Goal: Task Accomplishment & Management: Complete application form

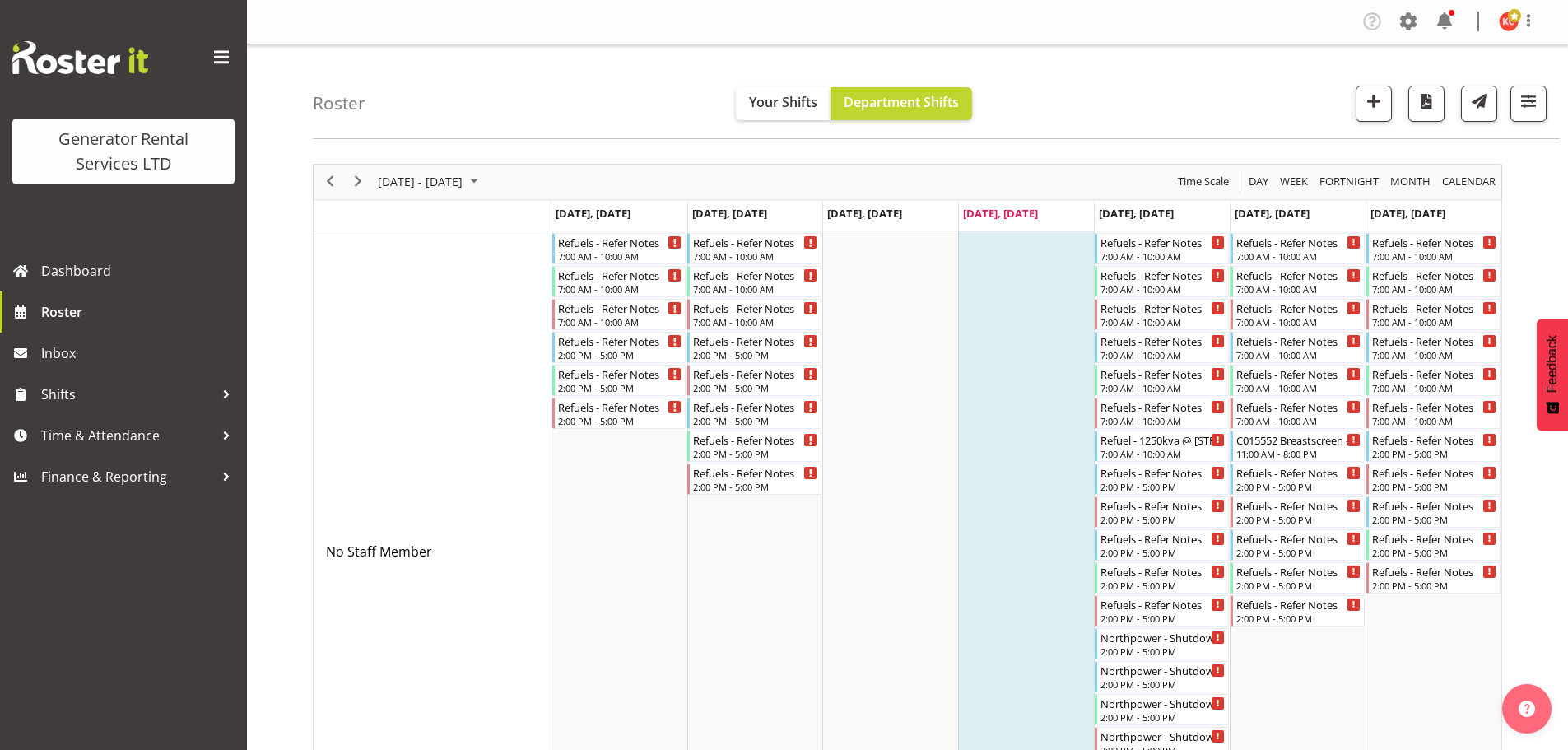
scroll to position [1759, 0]
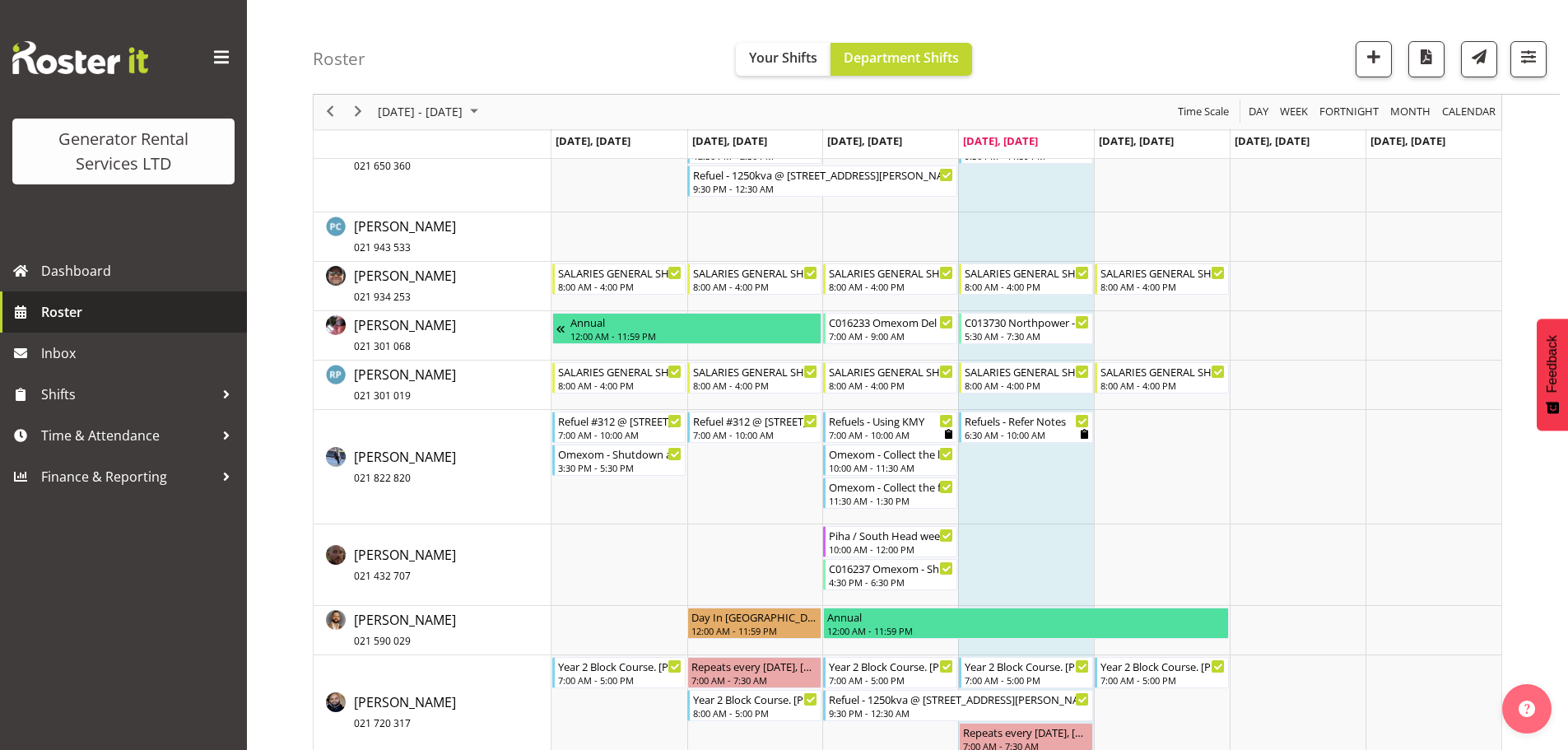
click at [82, 312] on span "Roster" at bounding box center [139, 312] width 197 height 24
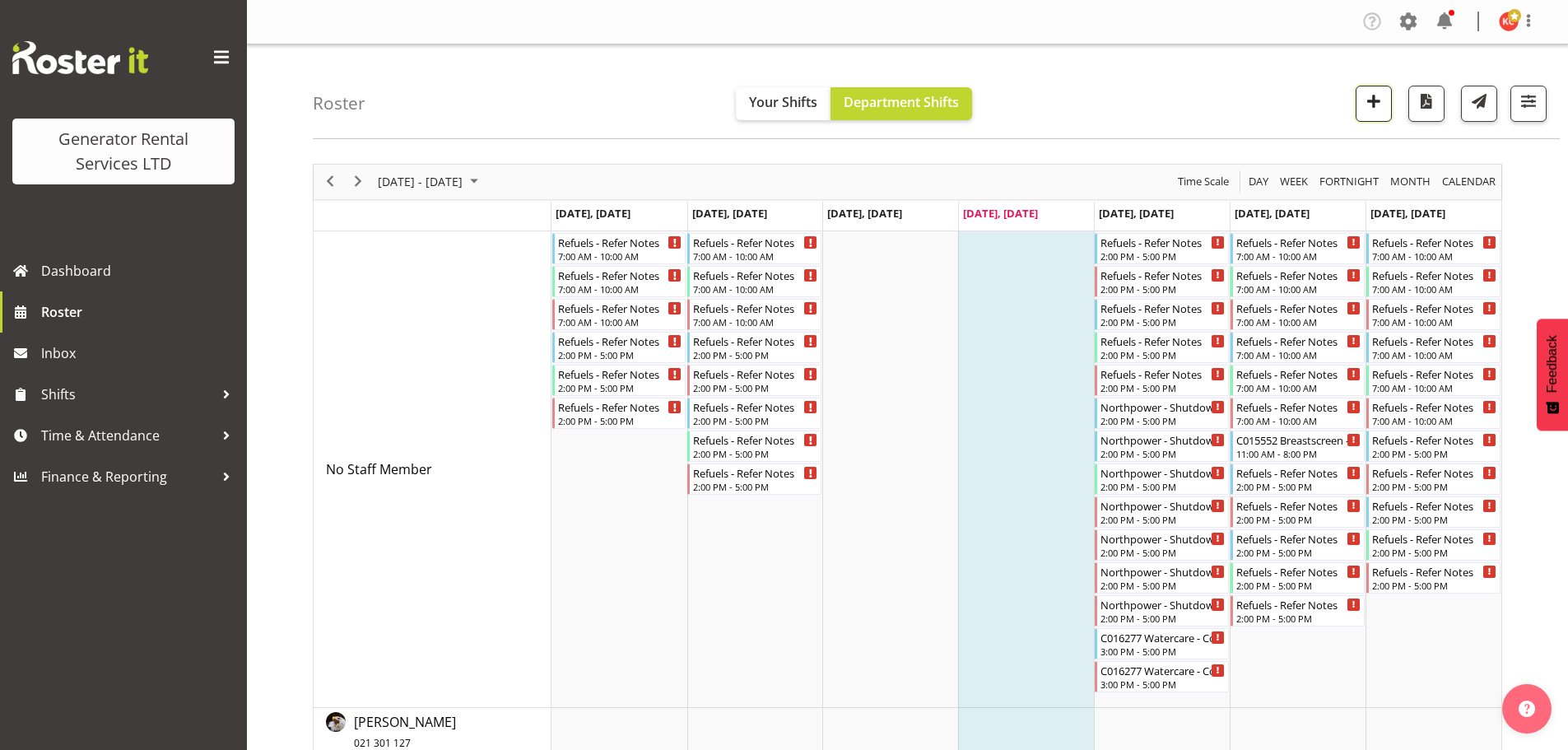
click at [1365, 101] on span "button" at bounding box center [1374, 101] width 21 height 21
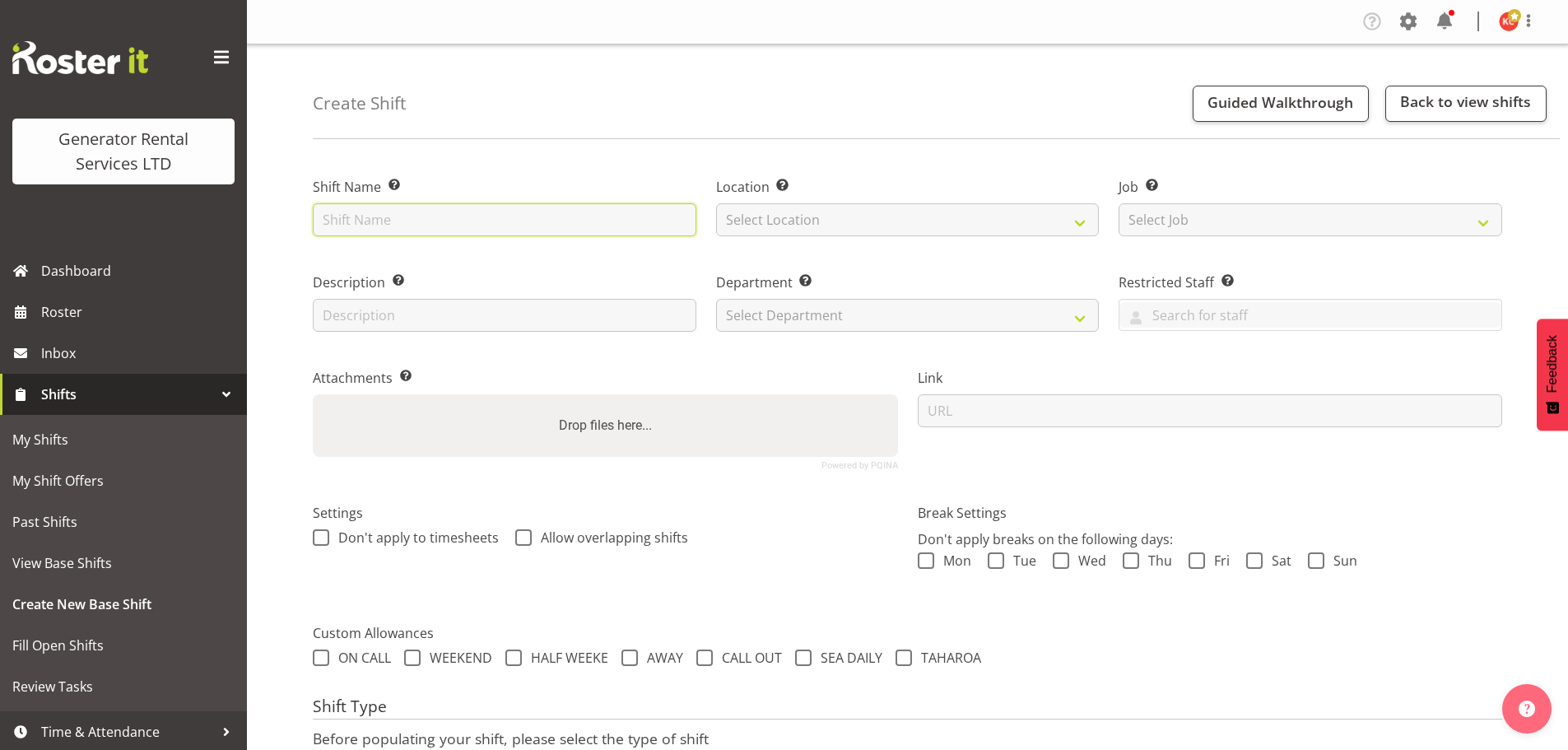
click at [403, 222] on input "text" at bounding box center [504, 220] width 384 height 33
drag, startPoint x: 535, startPoint y: 228, endPoint x: 550, endPoint y: 225, distance: 15.3
click at [550, 225] on input "C015677 A1 Kiwi collect 1 x 70kva and" at bounding box center [504, 220] width 384 height 33
paste input "110 Karaka Road, Papakura."
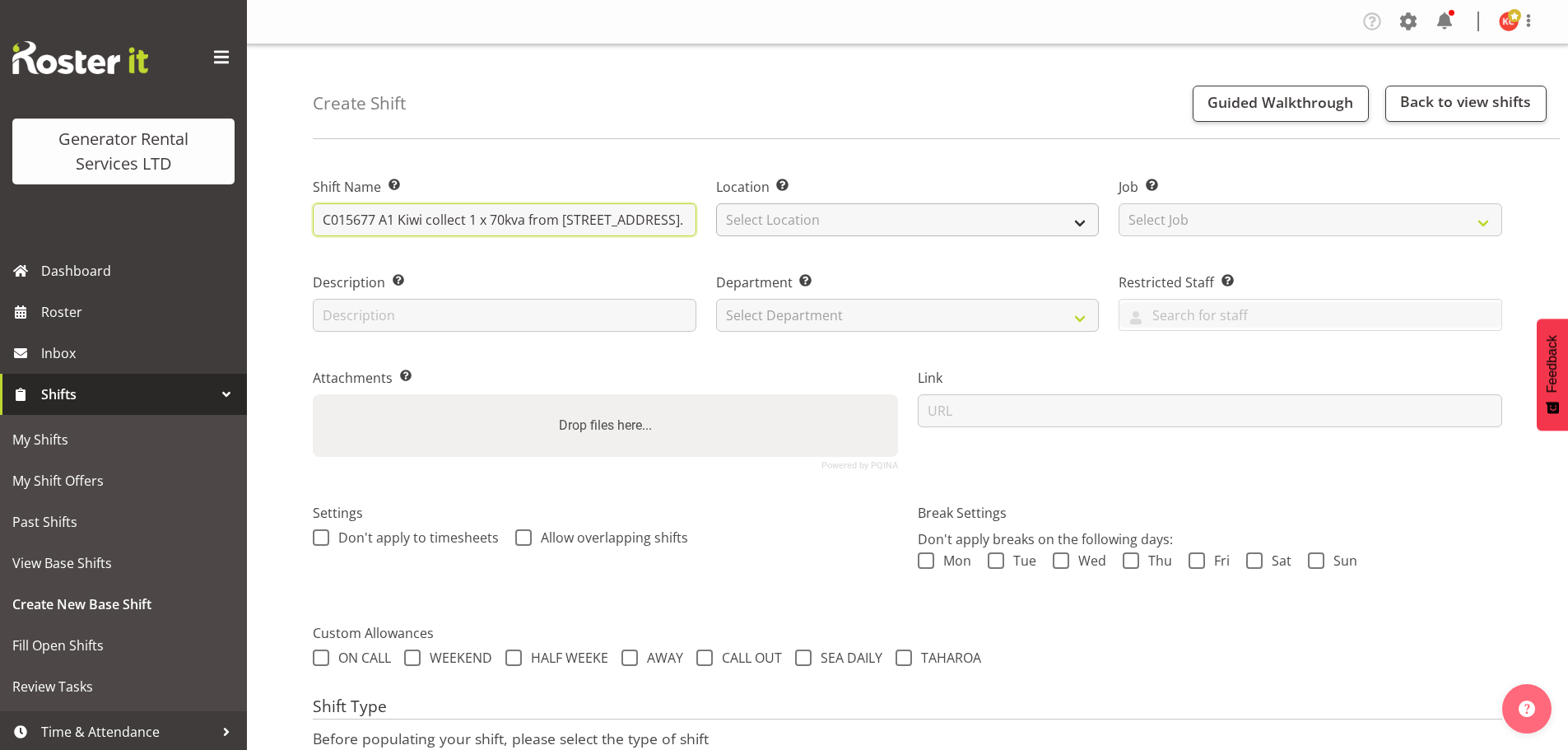
type input "C015677 A1 Kiwi collect 1 x 70kva from 110 Karaka Road, Papakura."
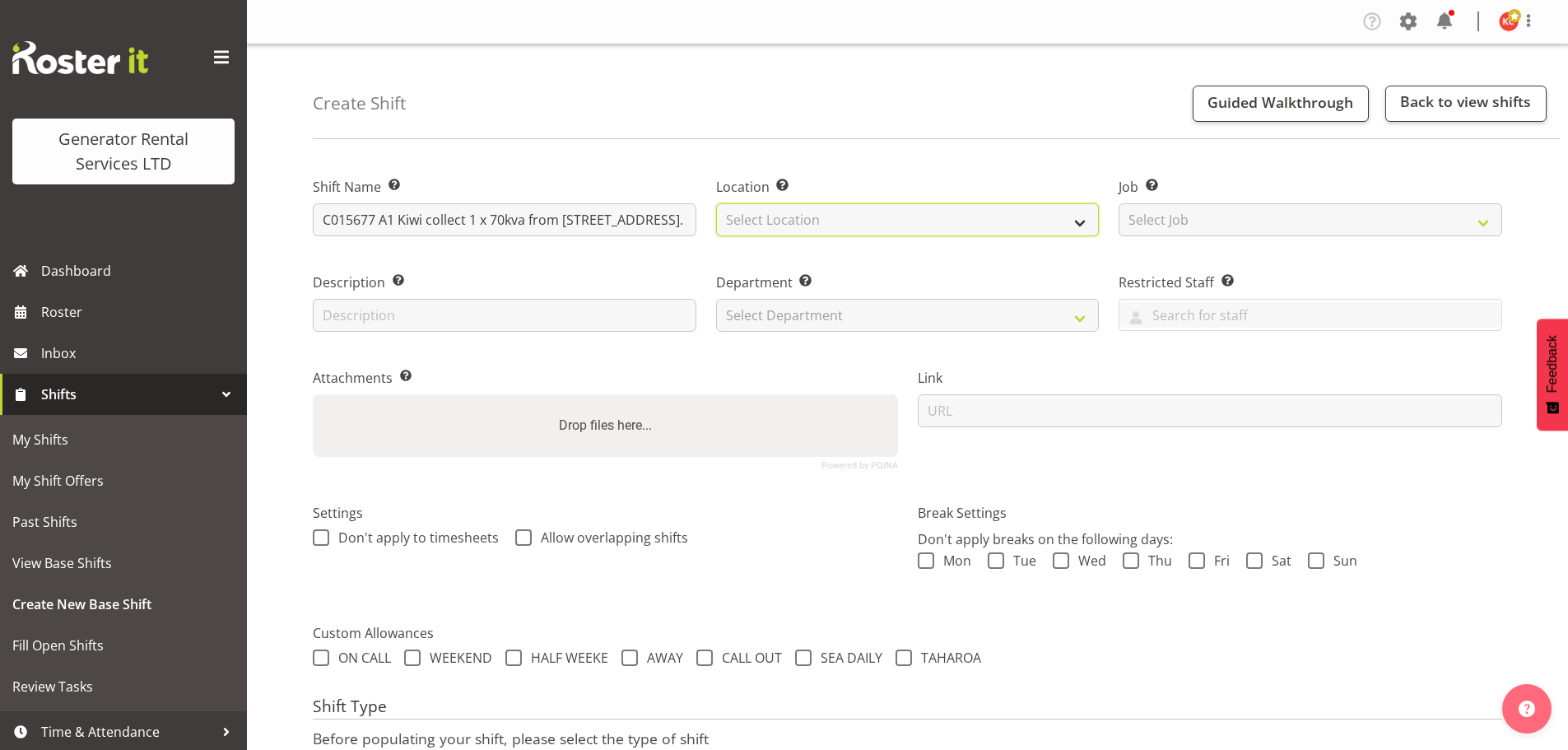
scroll to position [0, 0]
click at [762, 219] on select "Select Location GRS Auckland GRS Auckland" at bounding box center [907, 220] width 384 height 33
select select "28"
click at [716, 203] on select "Select Location GRS Auckland GRS Auckland" at bounding box center [907, 220] width 384 height 33
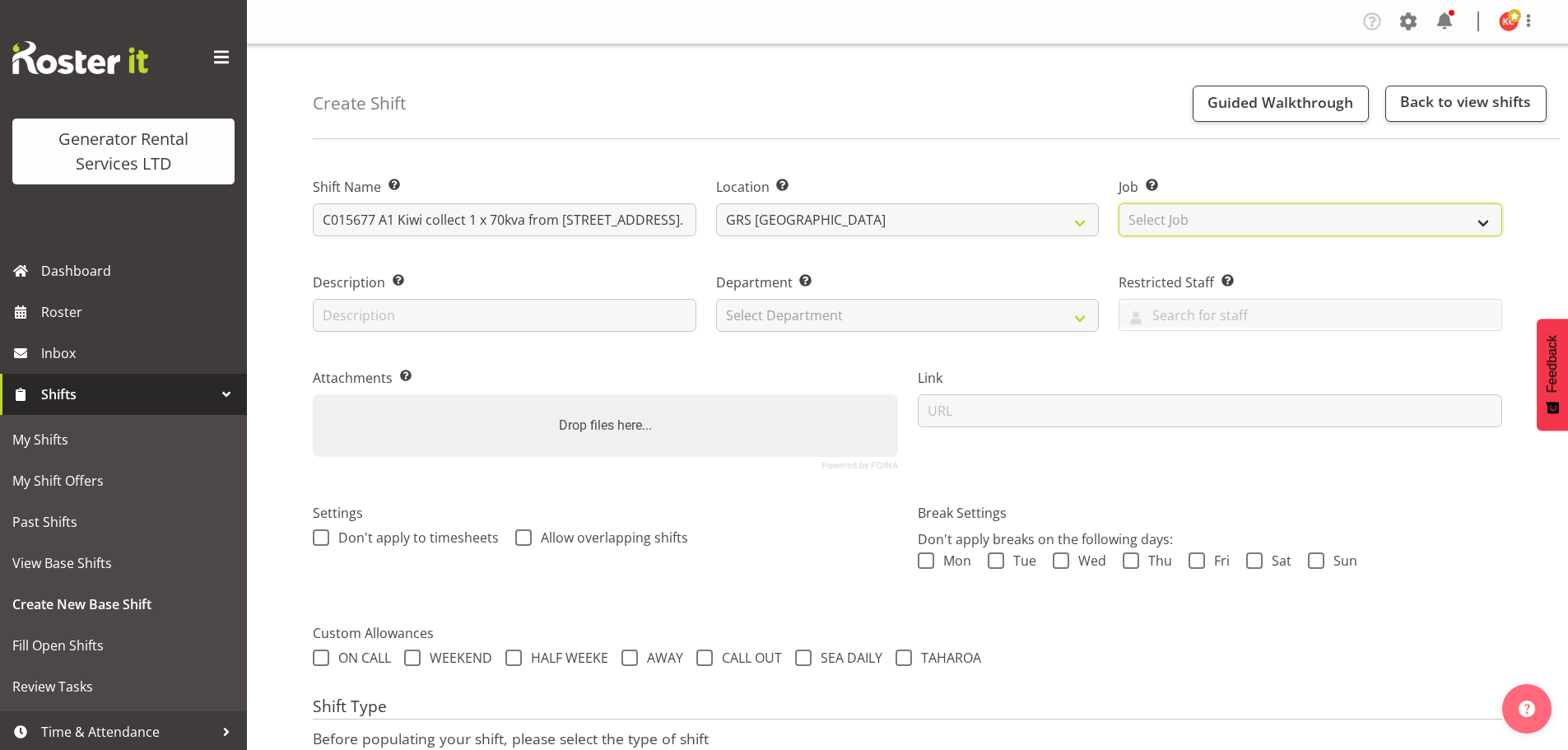
click at [1160, 217] on select "Select Job Create new job 1.1 GRS AKL RENTALS 1.1 GRS AKL RENTALS AC 1.1 GRS AK…" at bounding box center [1310, 220] width 384 height 33
select select "9"
click at [1118, 203] on select "Select Job Create new job 1.1 GRS AKL RENTALS 1.1 GRS AKL RENTALS AC 1.1 GRS AK…" at bounding box center [1310, 220] width 384 height 33
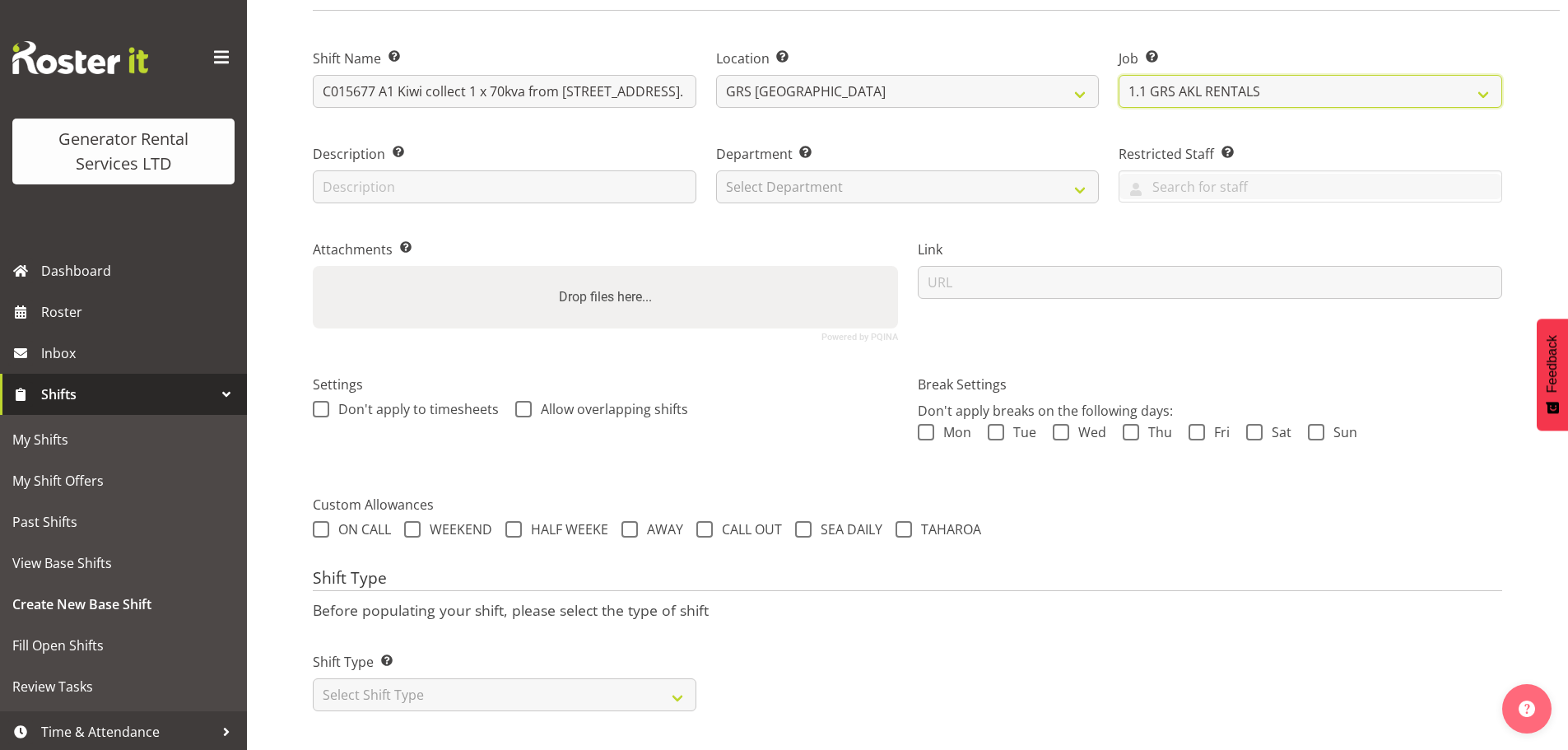
scroll to position [141, 0]
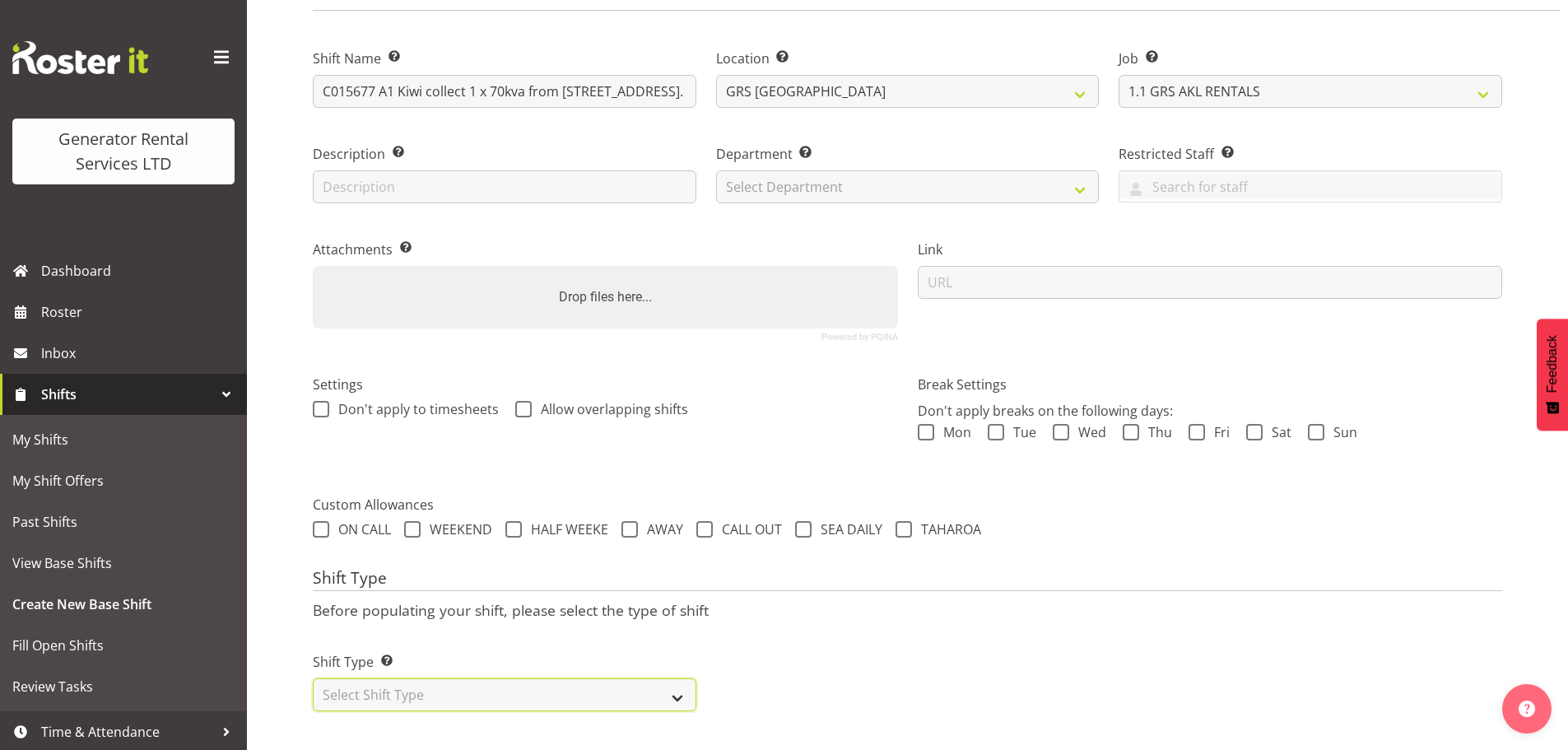
click at [538, 680] on select "Select Shift Type One Off Shift Recurring Shift Rotating Shift" at bounding box center [504, 695] width 384 height 33
select select "one_off"
click at [313, 678] on select "Select Shift Type One Off Shift Recurring Shift Rotating Shift" at bounding box center [504, 695] width 384 height 33
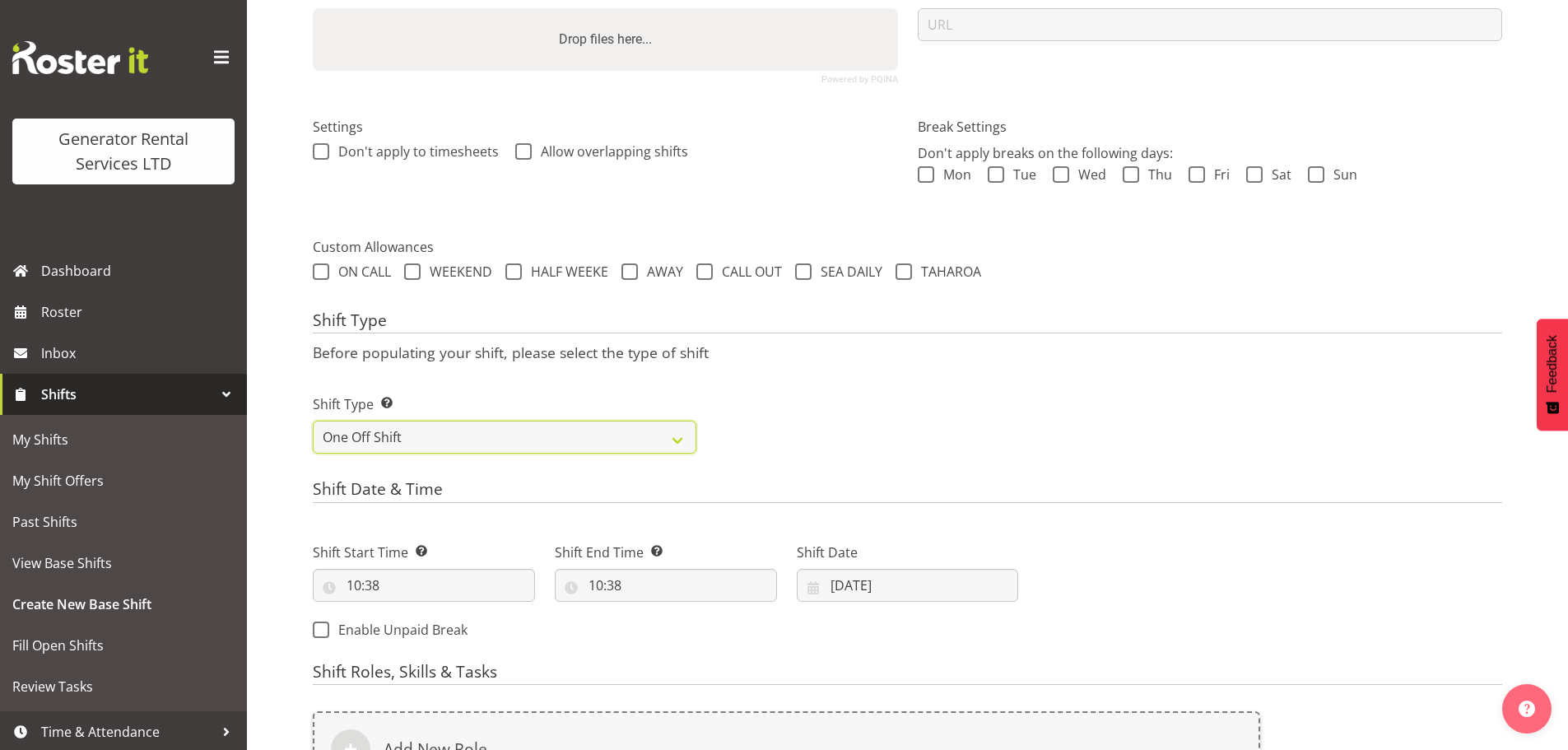
scroll to position [388, 0]
click at [409, 585] on input "10:38" at bounding box center [423, 584] width 222 height 33
click at [419, 626] on select "00 01 02 03 04 05 06 07 08 09 10 11 12 13 14 15 16 17 18 19 20 21 22 23" at bounding box center [425, 627] width 37 height 33
select select "11"
click at [407, 610] on select "00 01 02 03 04 05 06 07 08 09 10 11 12 13 14 15 16 17 18 19 20 21 22 23" at bounding box center [425, 627] width 37 height 33
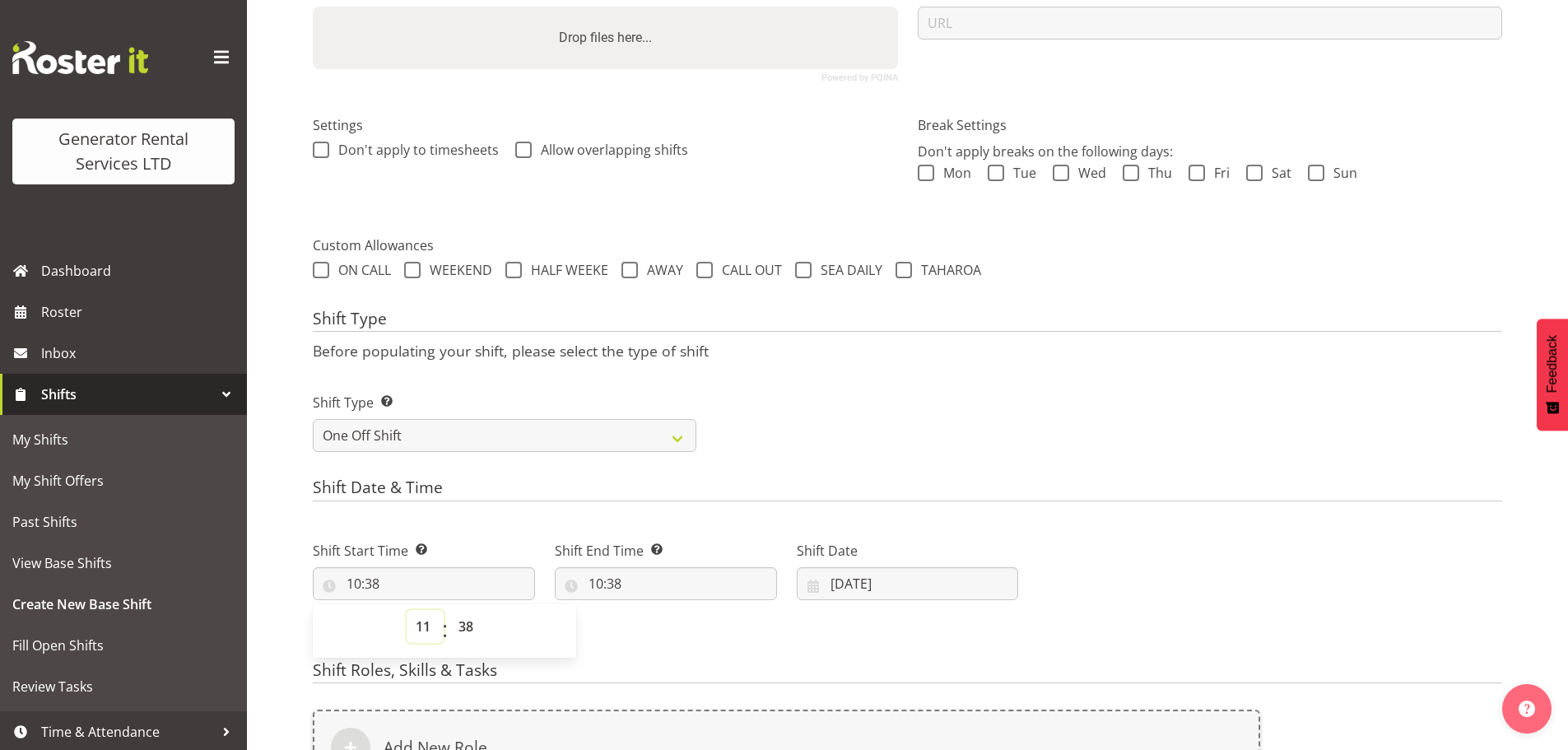
type input "11:38"
click at [459, 626] on select "00 01 02 03 04 05 06 07 08 09 10 11 12 13 14 15 16 17 18 19 20 21 22 23 24 25 2…" at bounding box center [468, 627] width 37 height 33
select select "0"
click at [450, 610] on select "00 01 02 03 04 05 06 07 08 09 10 11 12 13 14 15 16 17 18 19 20 21 22 23 24 25 2…" at bounding box center [468, 627] width 37 height 33
type input "11:00"
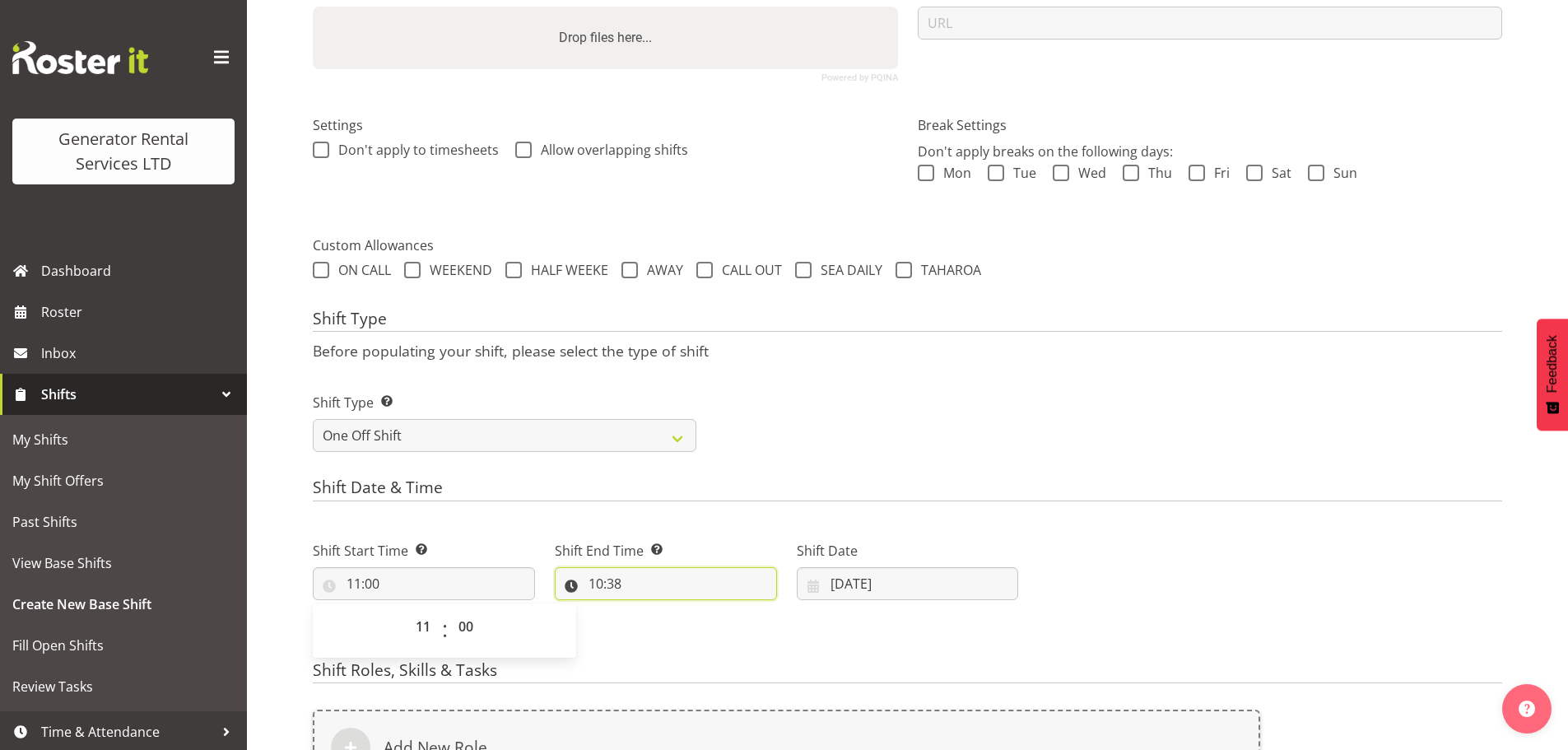
click at [599, 587] on input "10:38" at bounding box center [665, 584] width 222 height 33
click at [672, 636] on select "00 01 02 03 04 05 06 07 08 09 10 11 12 13 14 15 16 17 18 19 20 21 22 23" at bounding box center [667, 627] width 37 height 33
select select "12"
click at [649, 610] on select "00 01 02 03 04 05 06 07 08 09 10 11 12 13 14 15 16 17 18 19 20 21 22 23" at bounding box center [667, 627] width 37 height 33
type input "12:38"
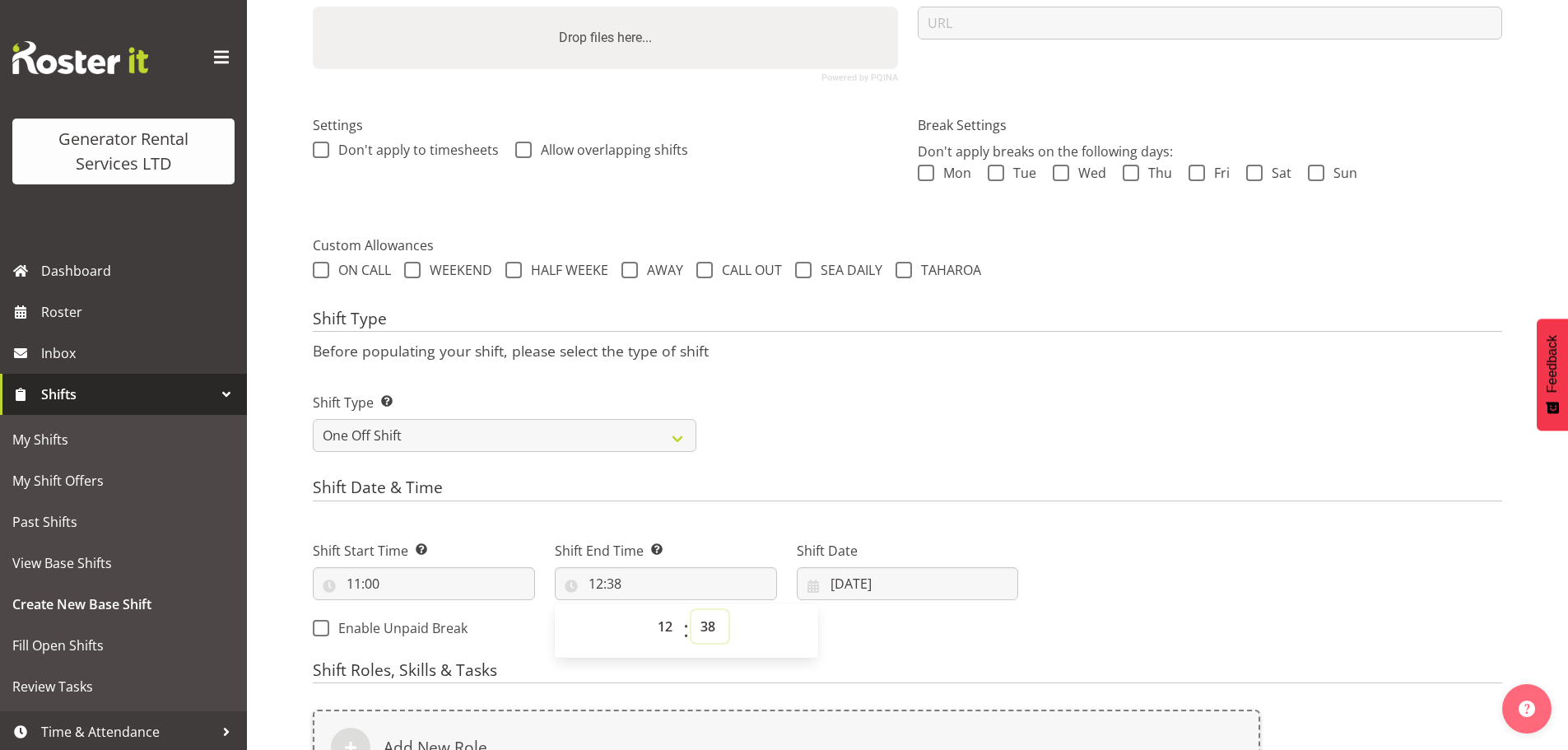
click at [713, 626] on select "00 01 02 03 04 05 06 07 08 09 10 11 12 13 14 15 16 17 18 19 20 21 22 23 24 25 2…" at bounding box center [710, 627] width 37 height 33
select select "30"
click at [691, 610] on select "00 01 02 03 04 05 06 07 08 09 10 11 12 13 14 15 16 17 18 19 20 21 22 23 24 25 2…" at bounding box center [710, 627] width 37 height 33
type input "12:30"
click at [840, 581] on input "02/10/2025" at bounding box center [908, 584] width 222 height 33
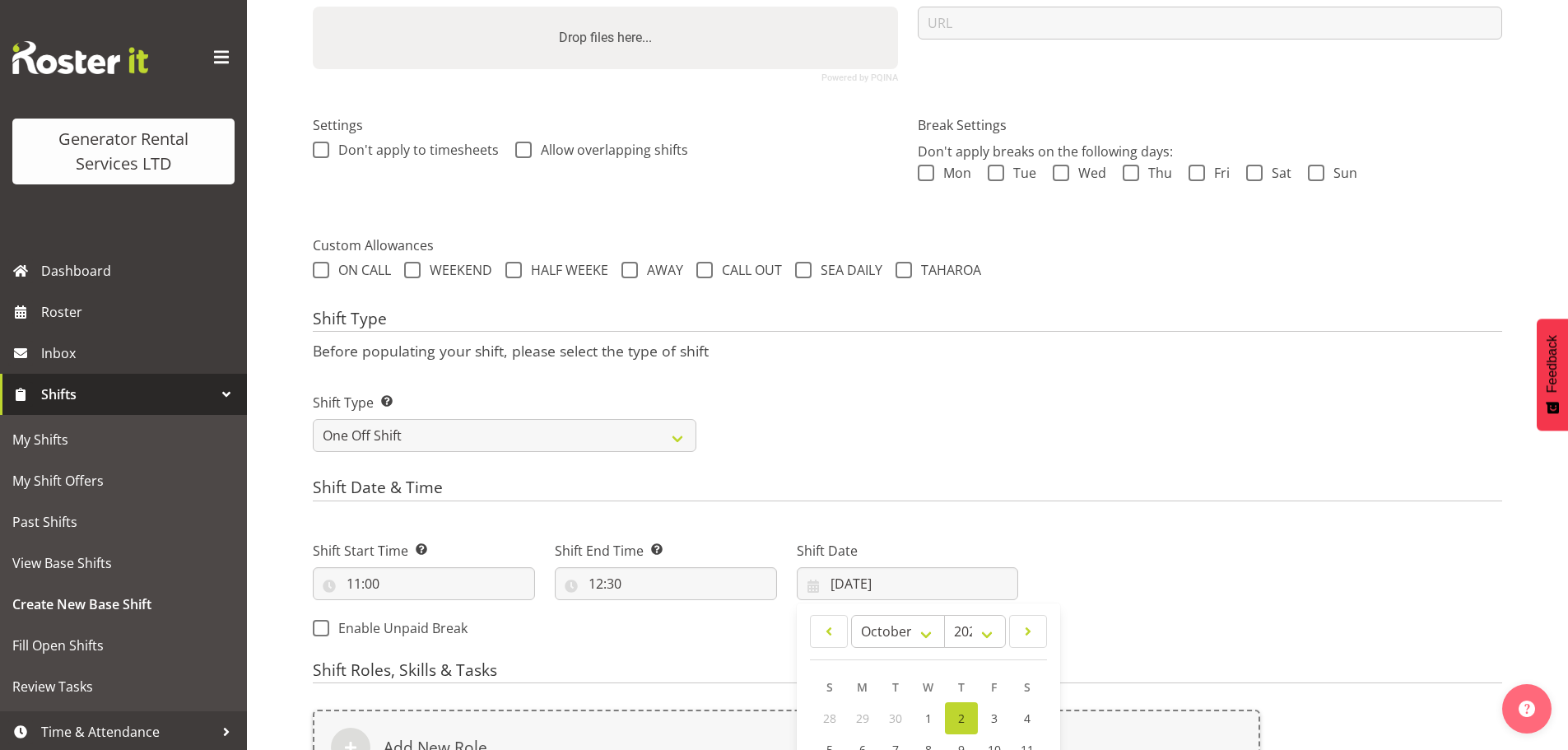
click at [954, 716] on link "2" at bounding box center [961, 718] width 33 height 32
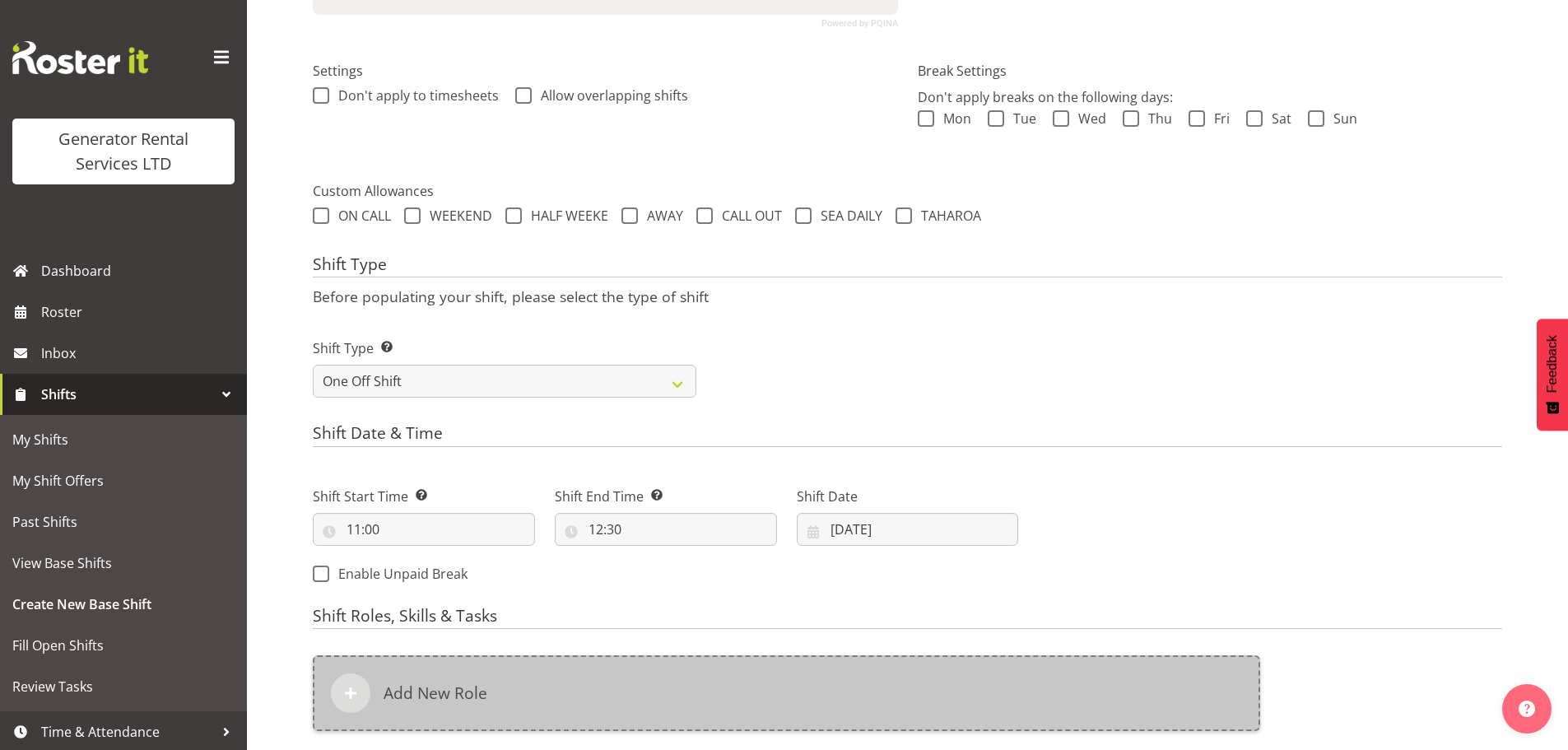
scroll to position [470, 0]
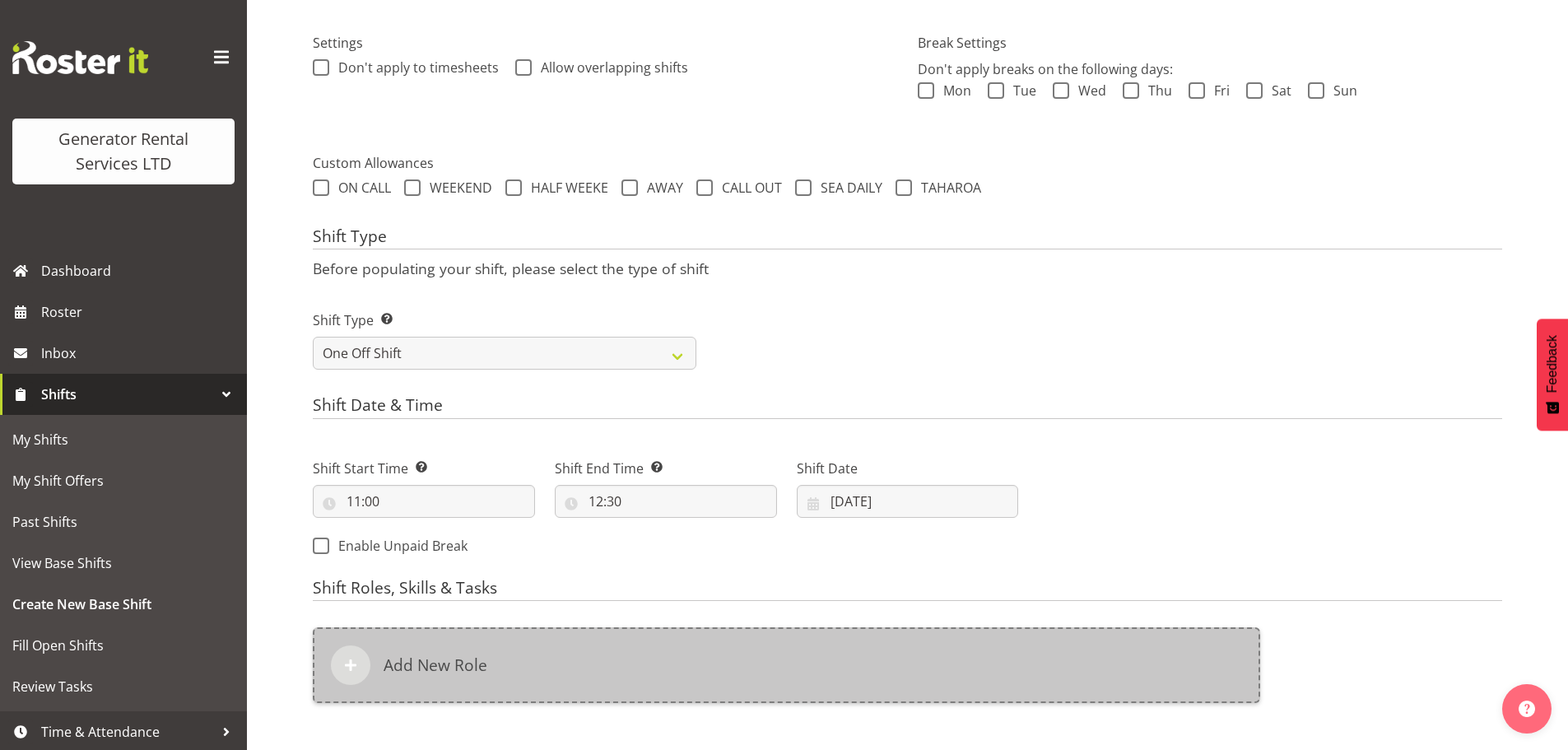
click at [365, 670] on div at bounding box center [350, 665] width 40 height 40
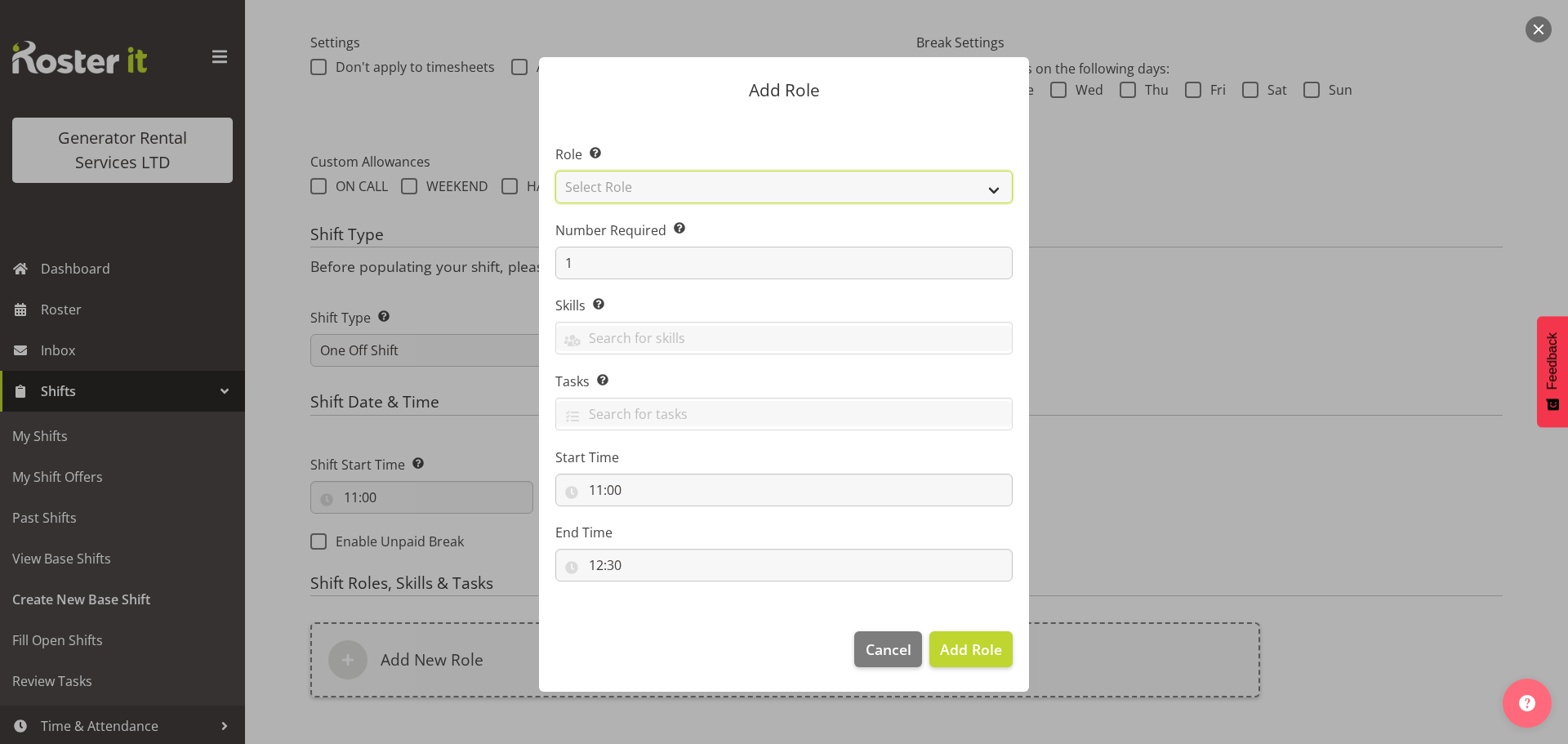
click at [616, 196] on select "Select Role Account Manager Electrician Engineering GM HSEQ manager MECH Mechan…" at bounding box center [784, 187] width 458 height 33
select select "20"
click at [555, 171] on select "Select Role Account Manager Electrician Engineering GM HSEQ manager MECH Mechan…" at bounding box center [784, 187] width 458 height 33
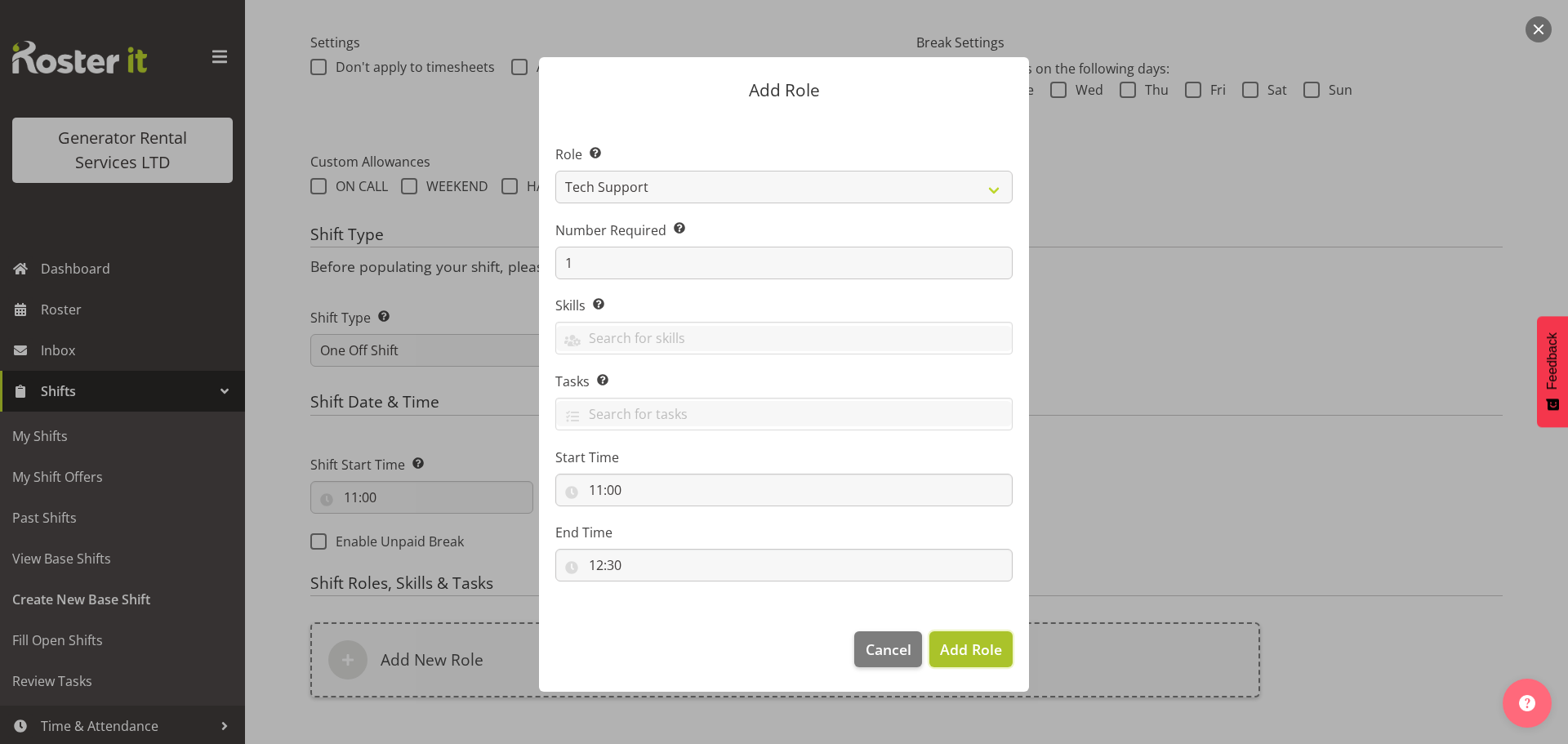
click at [991, 648] on span "Add Role" at bounding box center [971, 650] width 62 height 19
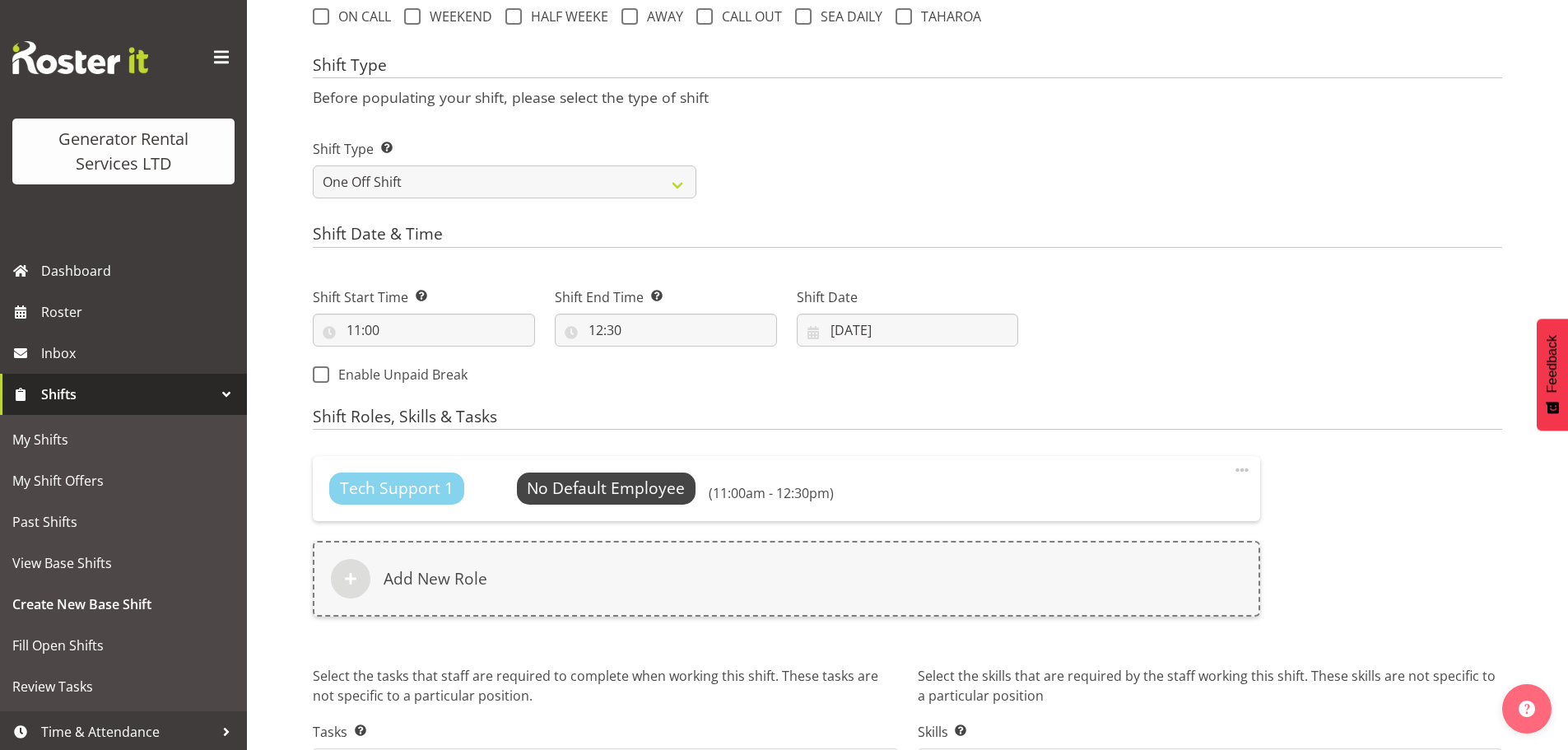
scroll to position [717, 0]
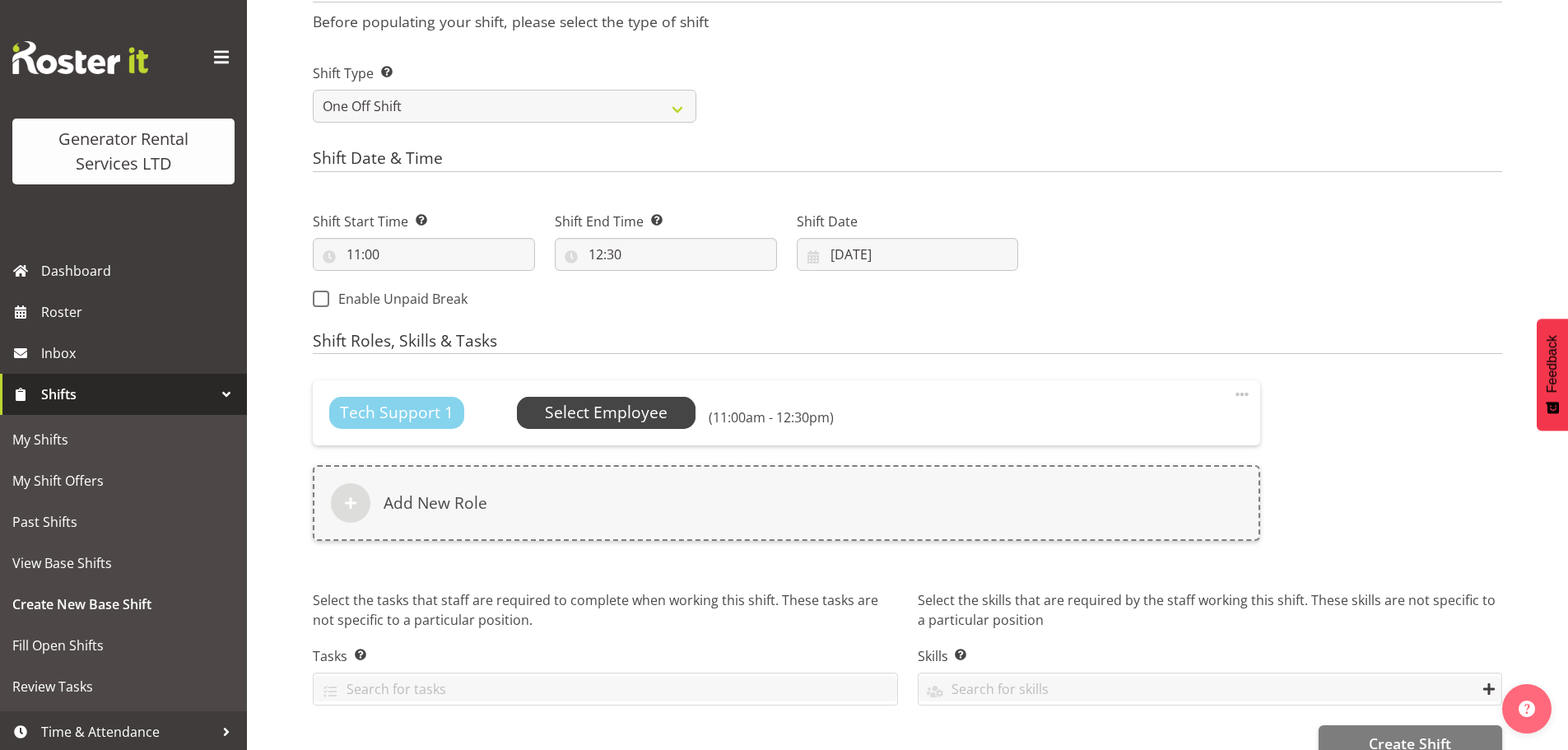
click at [614, 417] on span "Select Employee" at bounding box center [606, 413] width 122 height 24
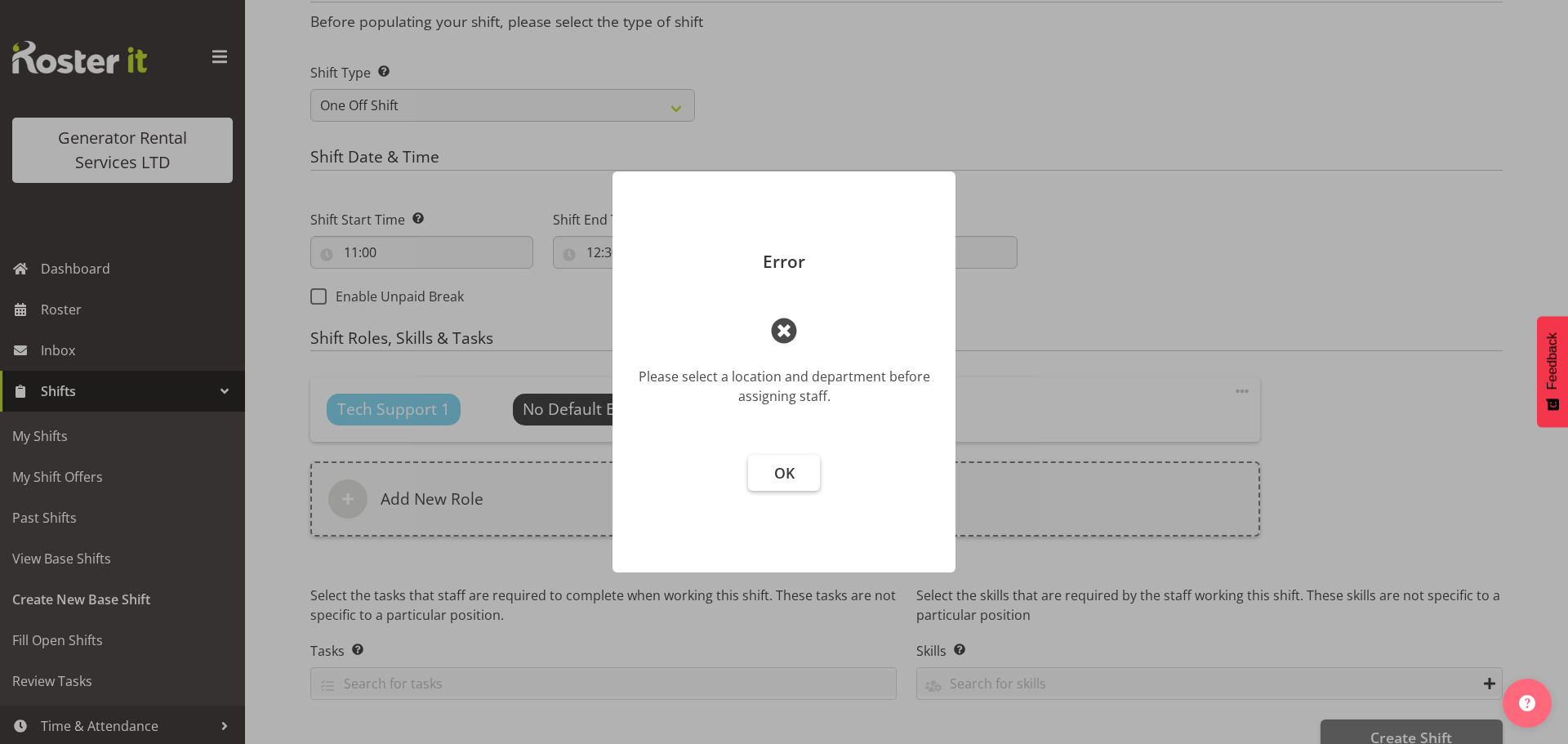
click at [782, 465] on span "OK" at bounding box center [784, 473] width 20 height 19
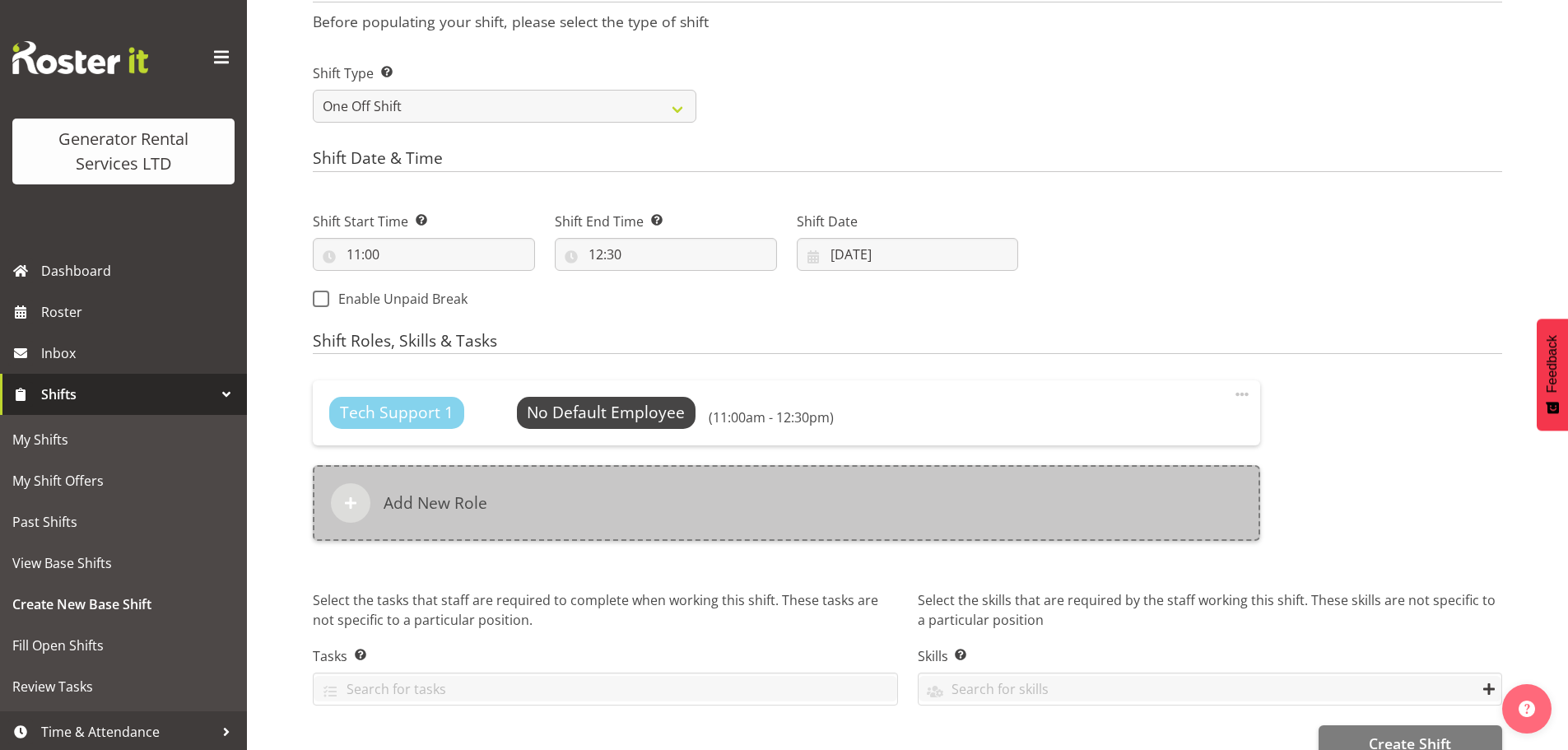
scroll to position [754, 0]
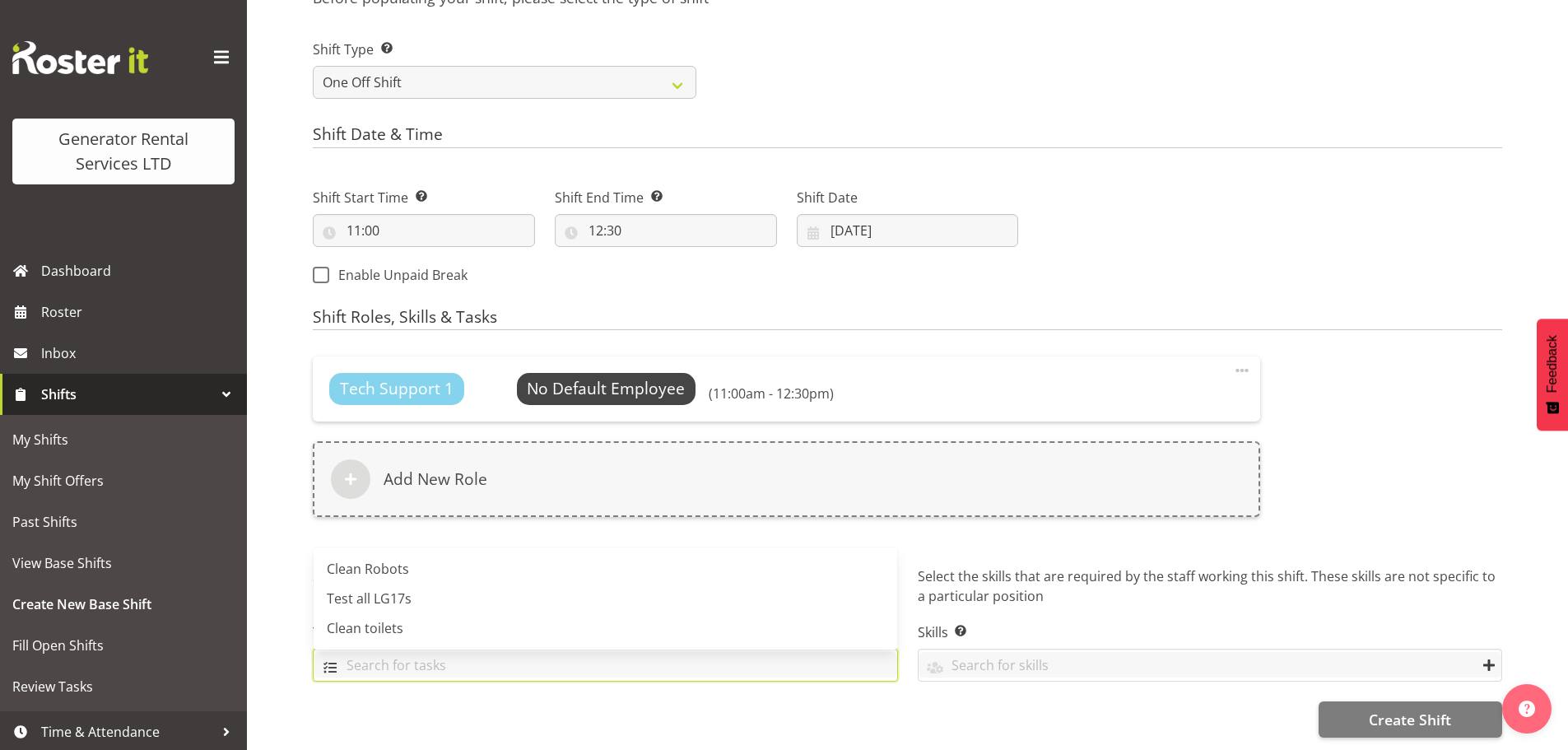
click at [456, 652] on input "text" at bounding box center [605, 665] width 584 height 25
click at [484, 701] on div "Create Shift" at bounding box center [907, 719] width 1189 height 36
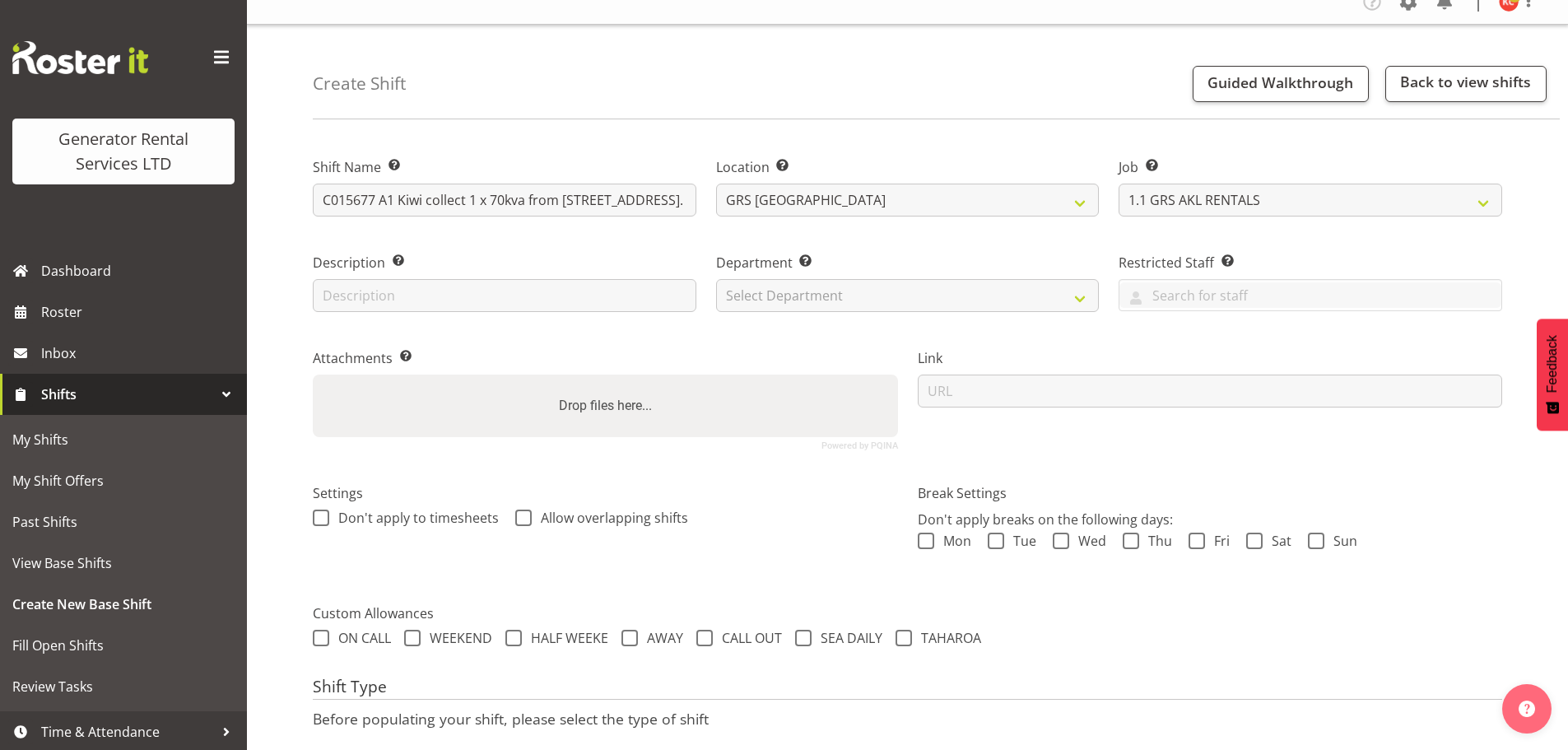
scroll to position [13, 0]
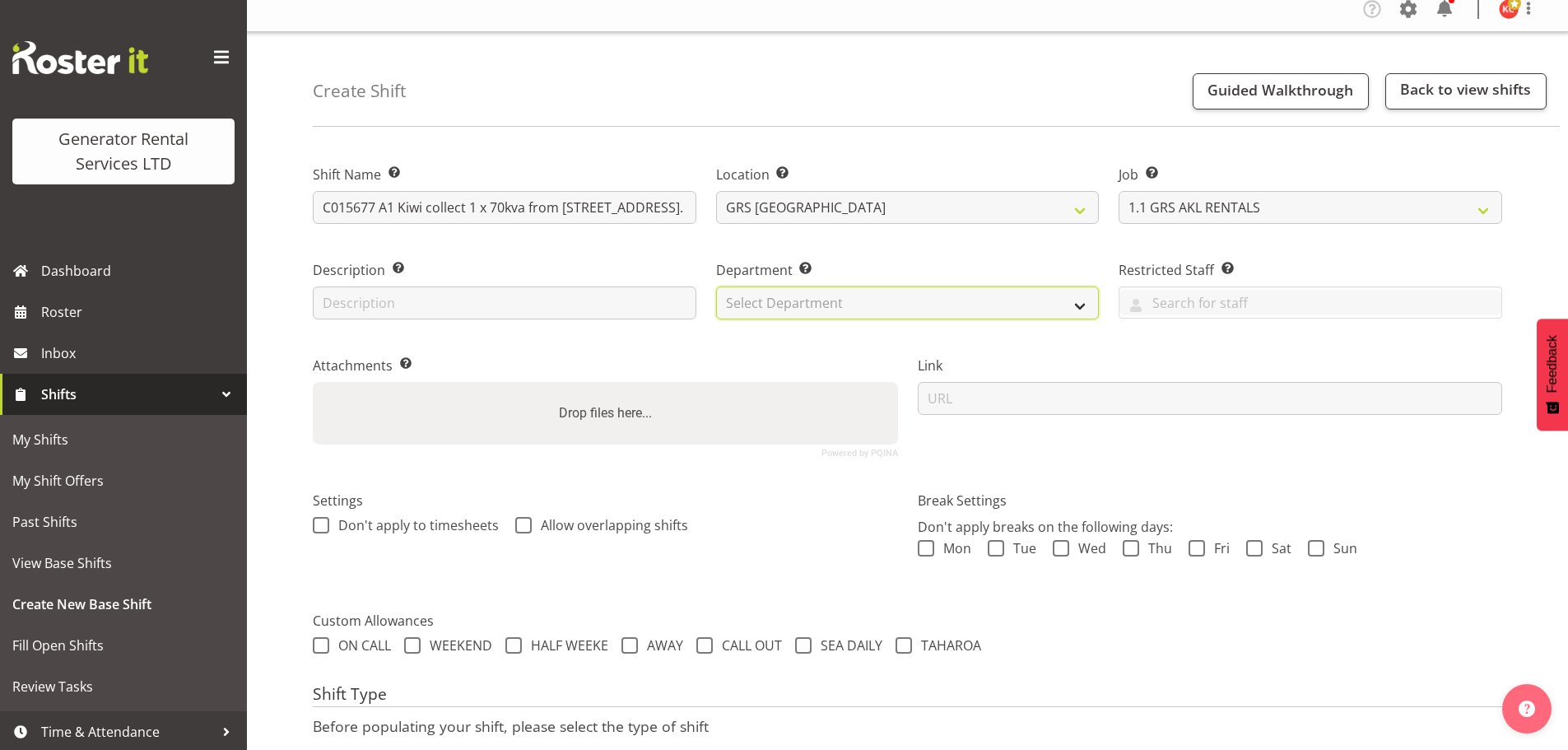
click at [915, 313] on select "Select Department GRS SALES AKL GRS SALES AKL GRS ADMIN AKL GRS HIRE AKL" at bounding box center [907, 303] width 384 height 33
select select "20"
click at [716, 287] on select "Select Department GRS SALES AKL GRS SALES AKL GRS ADMIN AKL GRS HIRE AKL" at bounding box center [907, 303] width 384 height 33
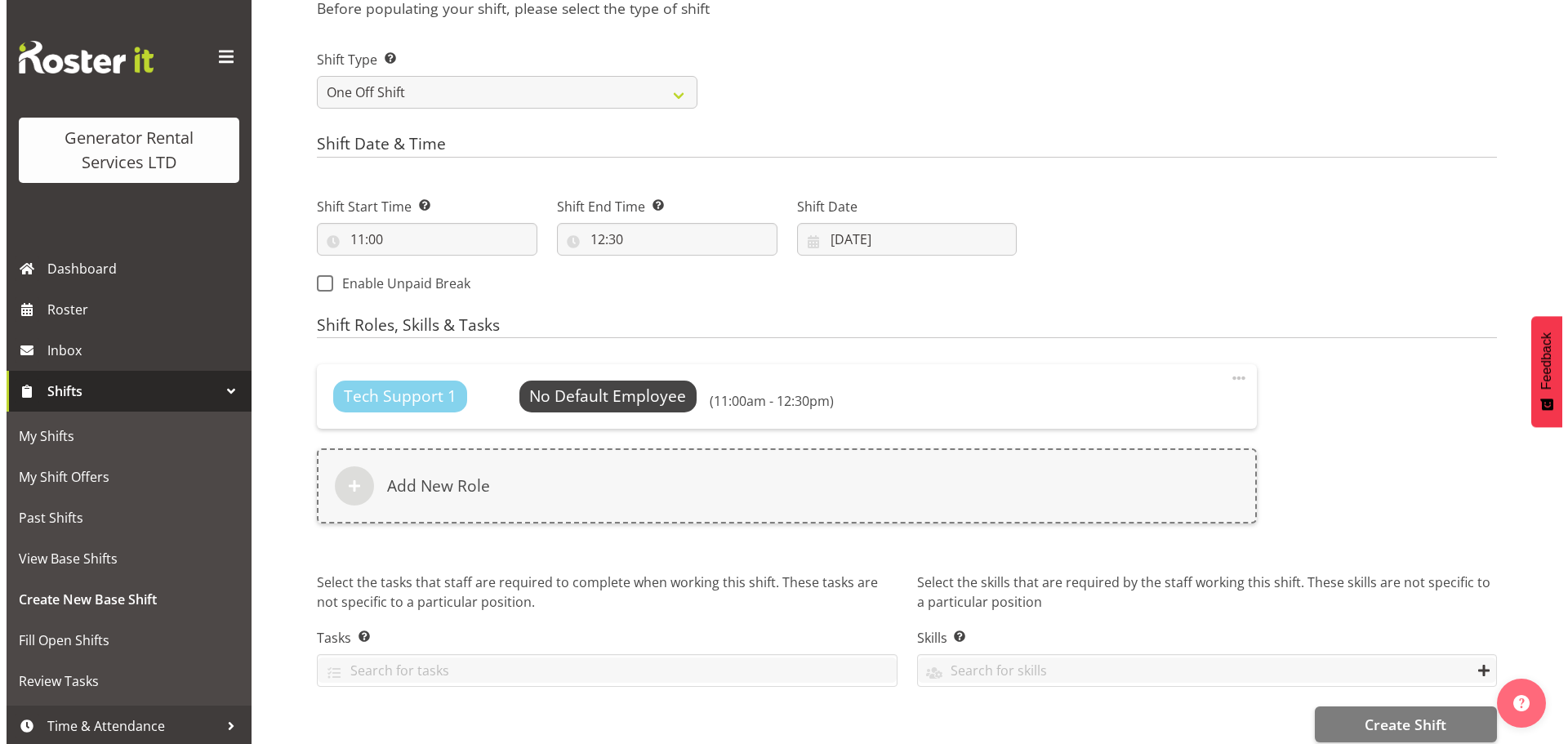
scroll to position [735, 0]
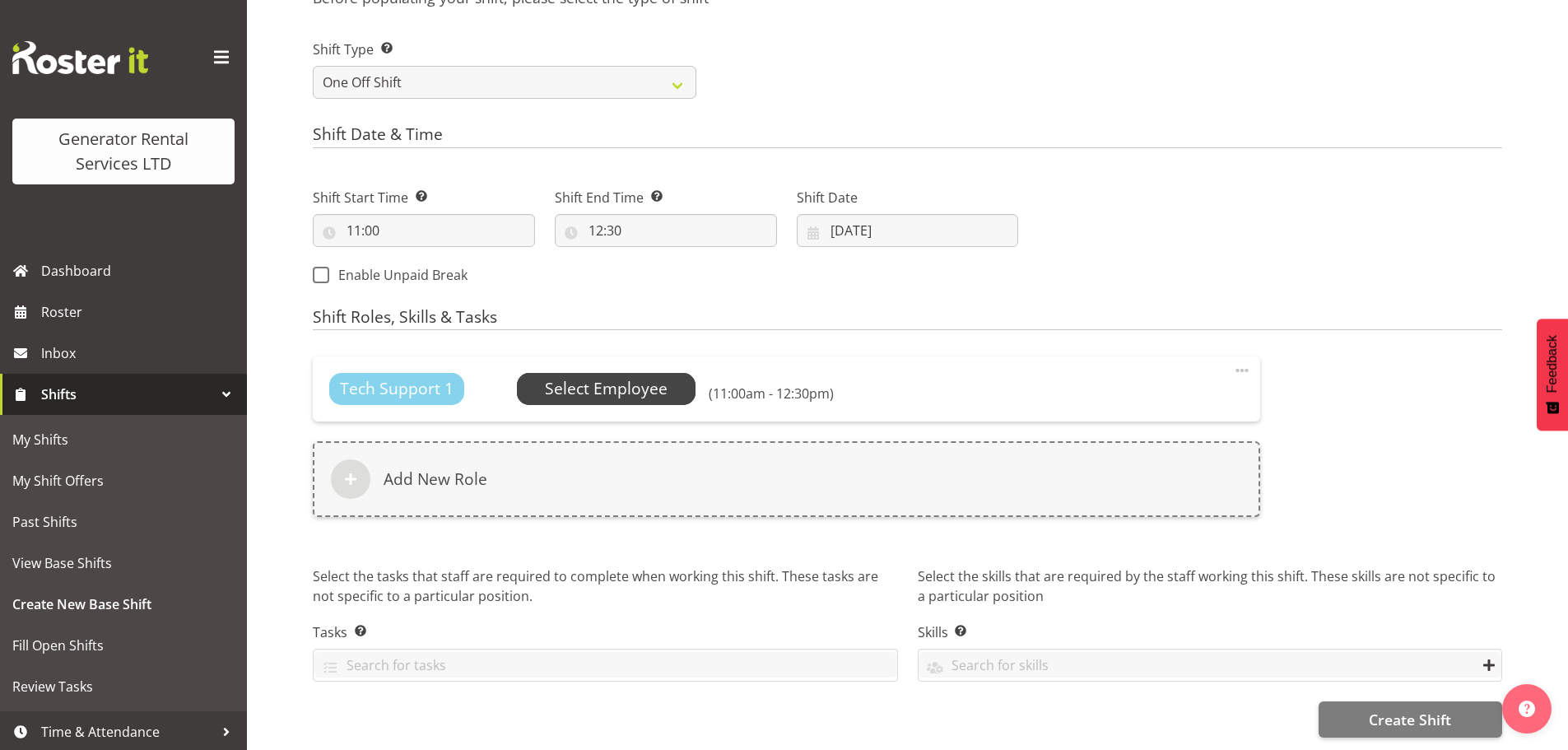
click at [654, 389] on span "Select Employee" at bounding box center [606, 389] width 122 height 24
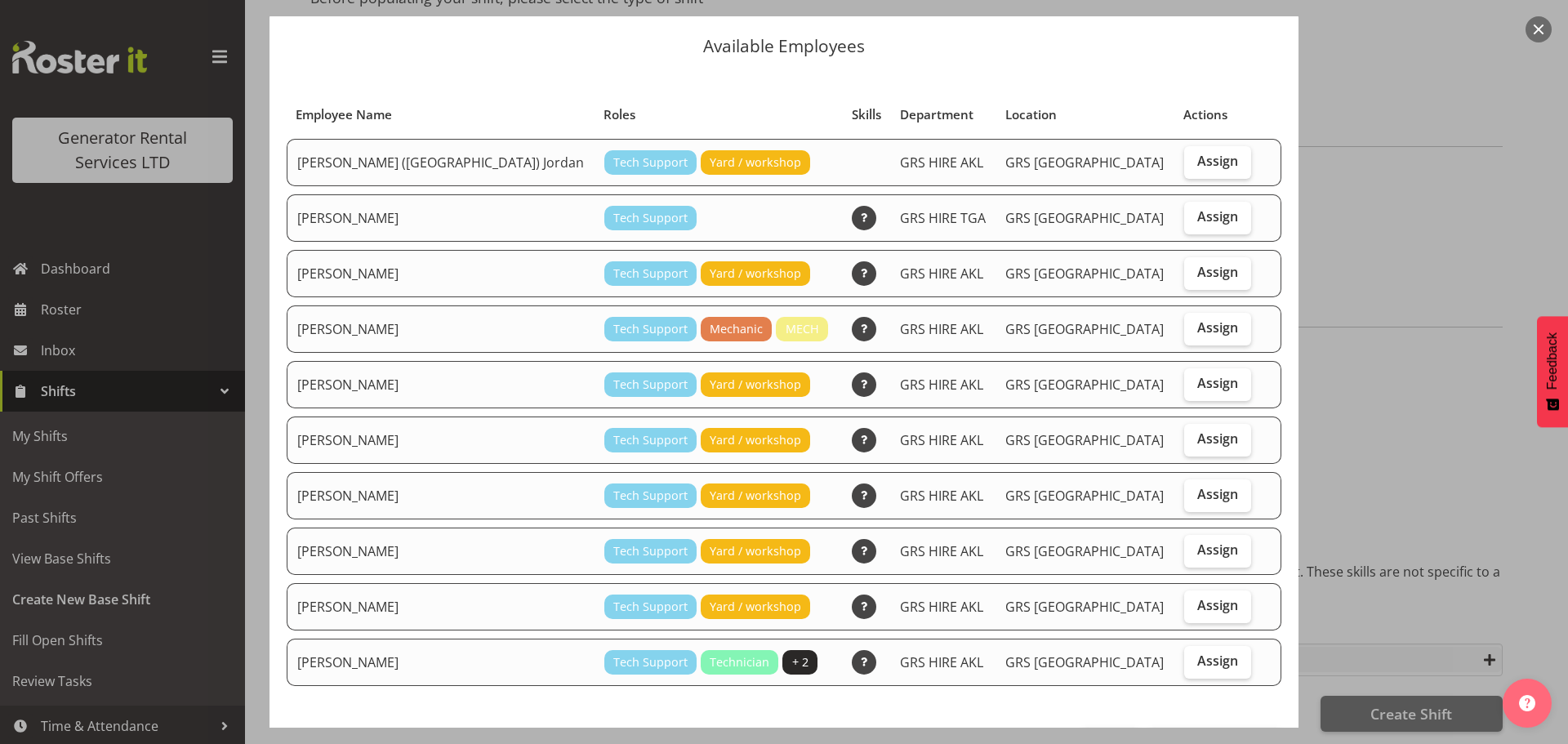
scroll to position [82, 0]
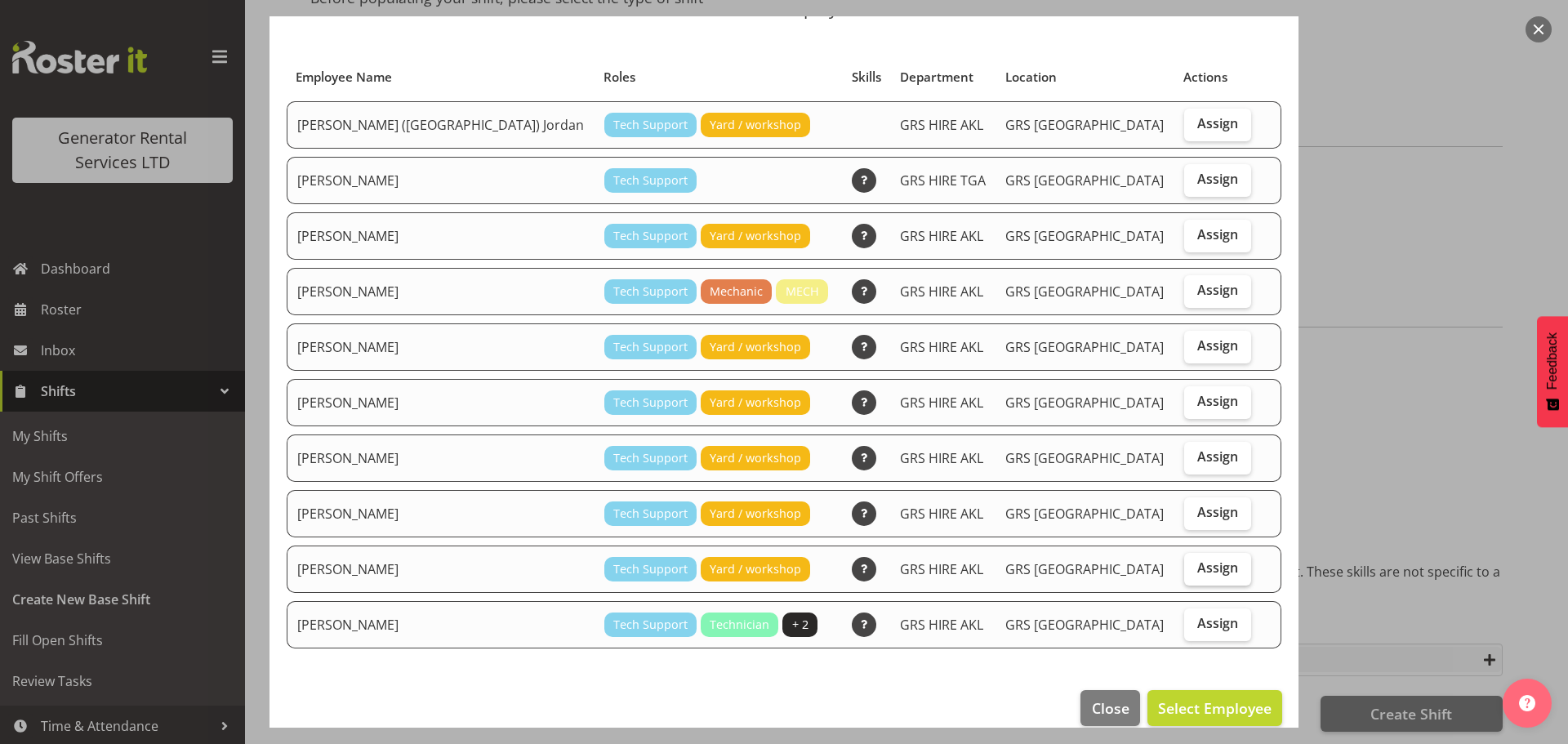
click at [1198, 572] on span "Assign" at bounding box center [1218, 568] width 40 height 16
click at [1184, 572] on input "Assign" at bounding box center [1189, 568] width 11 height 11
checkbox input "true"
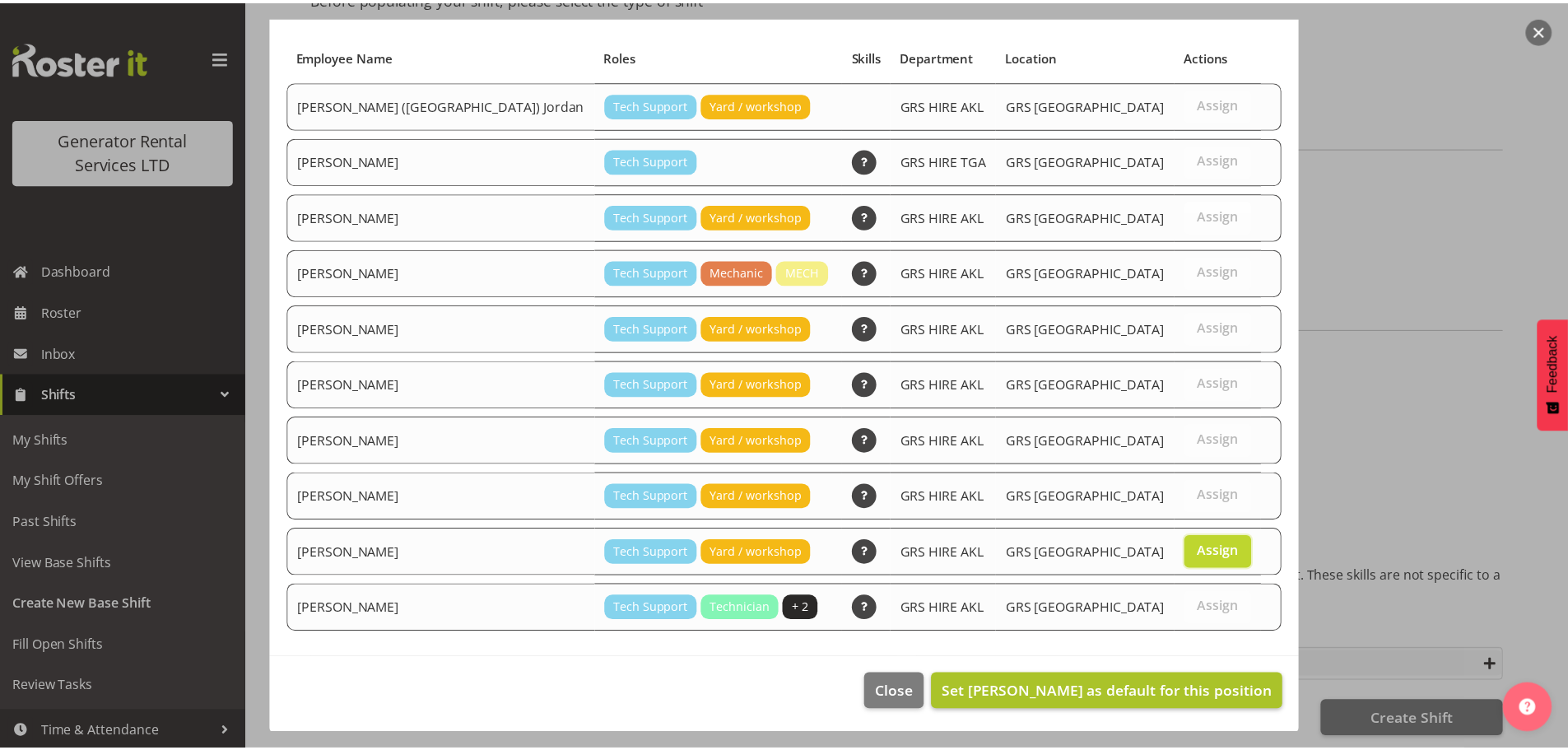
scroll to position [105, 0]
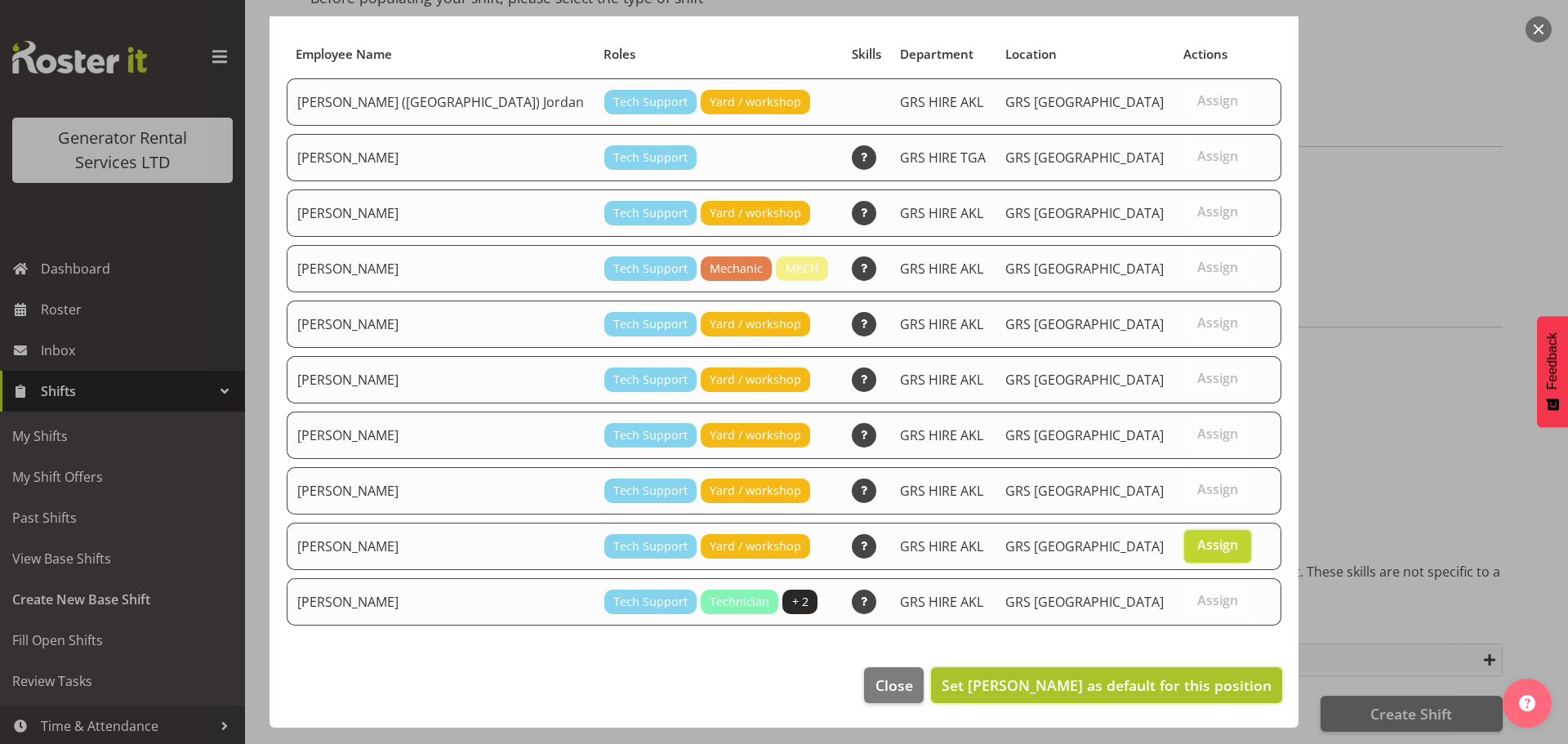
click at [1120, 694] on span "Set Sam Carter as default for this position" at bounding box center [1106, 685] width 330 height 19
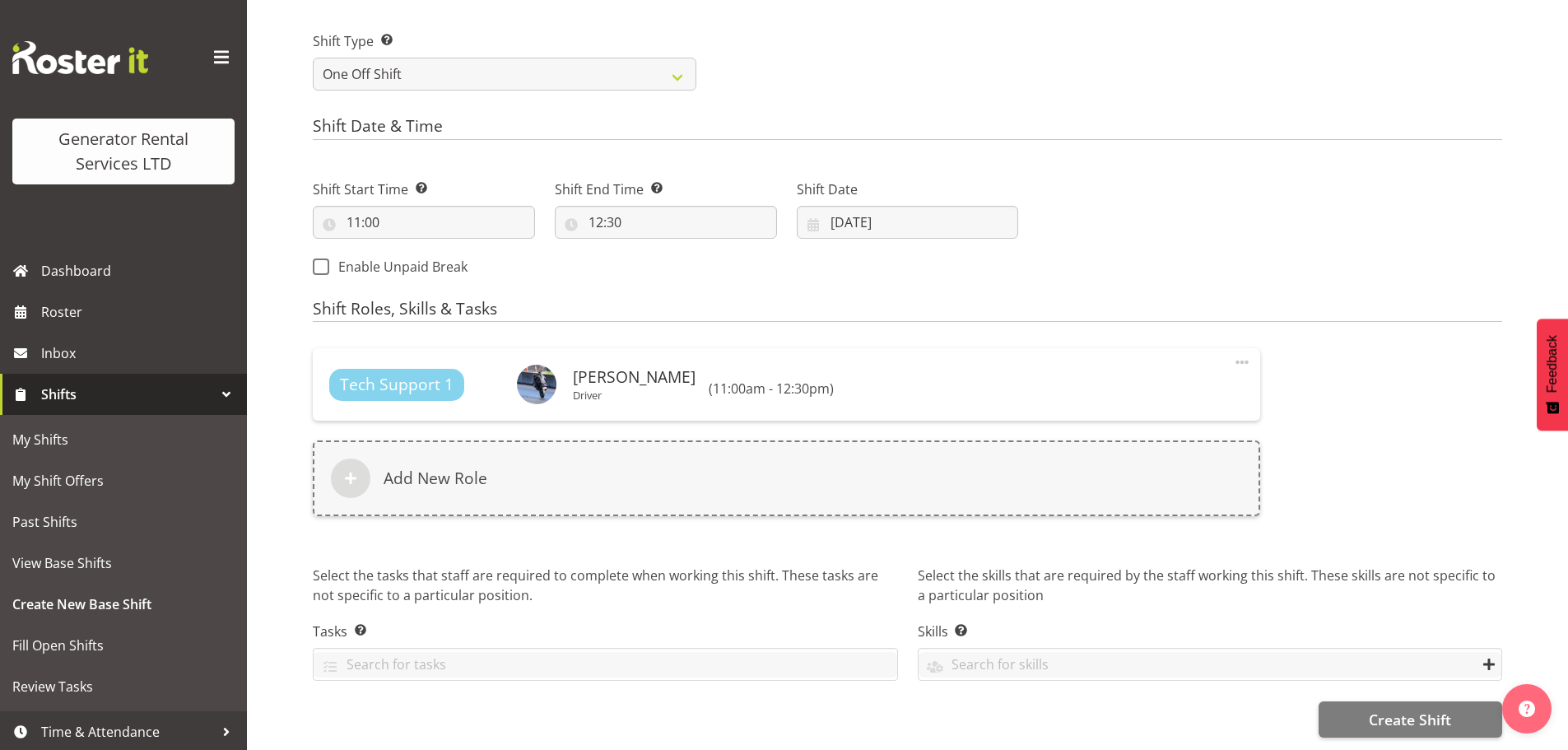
scroll to position [762, 0]
click at [1403, 709] on span "Create Shift" at bounding box center [1410, 720] width 83 height 21
